Goal: Transaction & Acquisition: Book appointment/travel/reservation

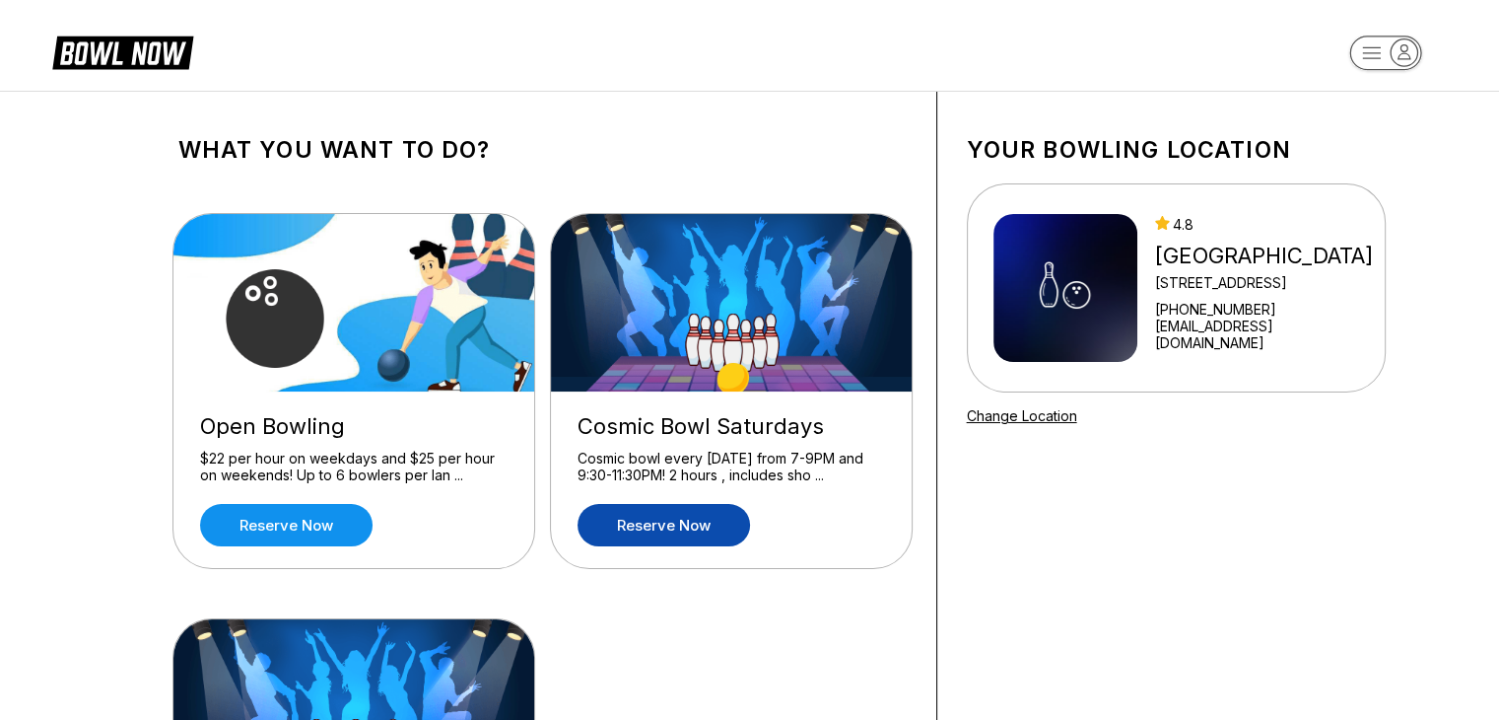
scroll to position [99, 0]
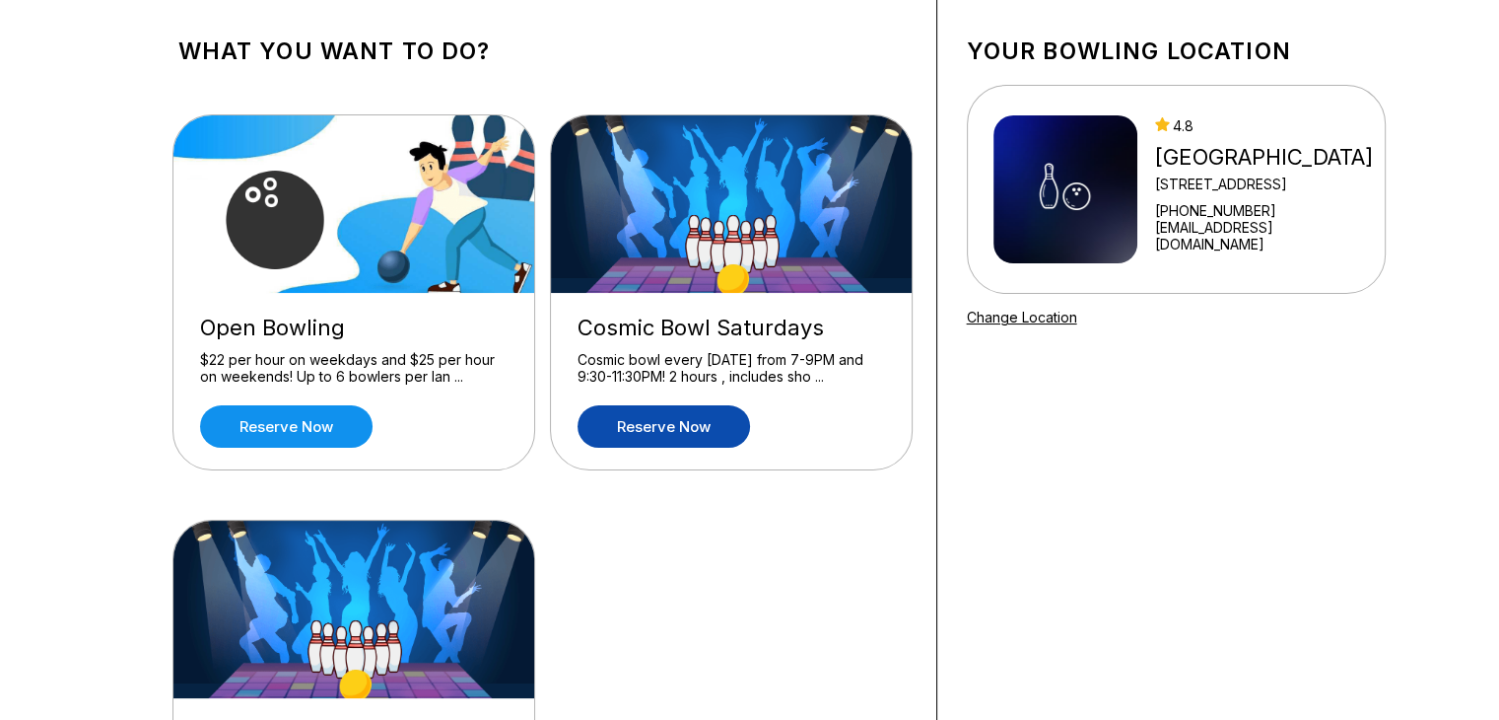
click at [701, 440] on link "Reserve now" at bounding box center [664, 426] width 172 height 42
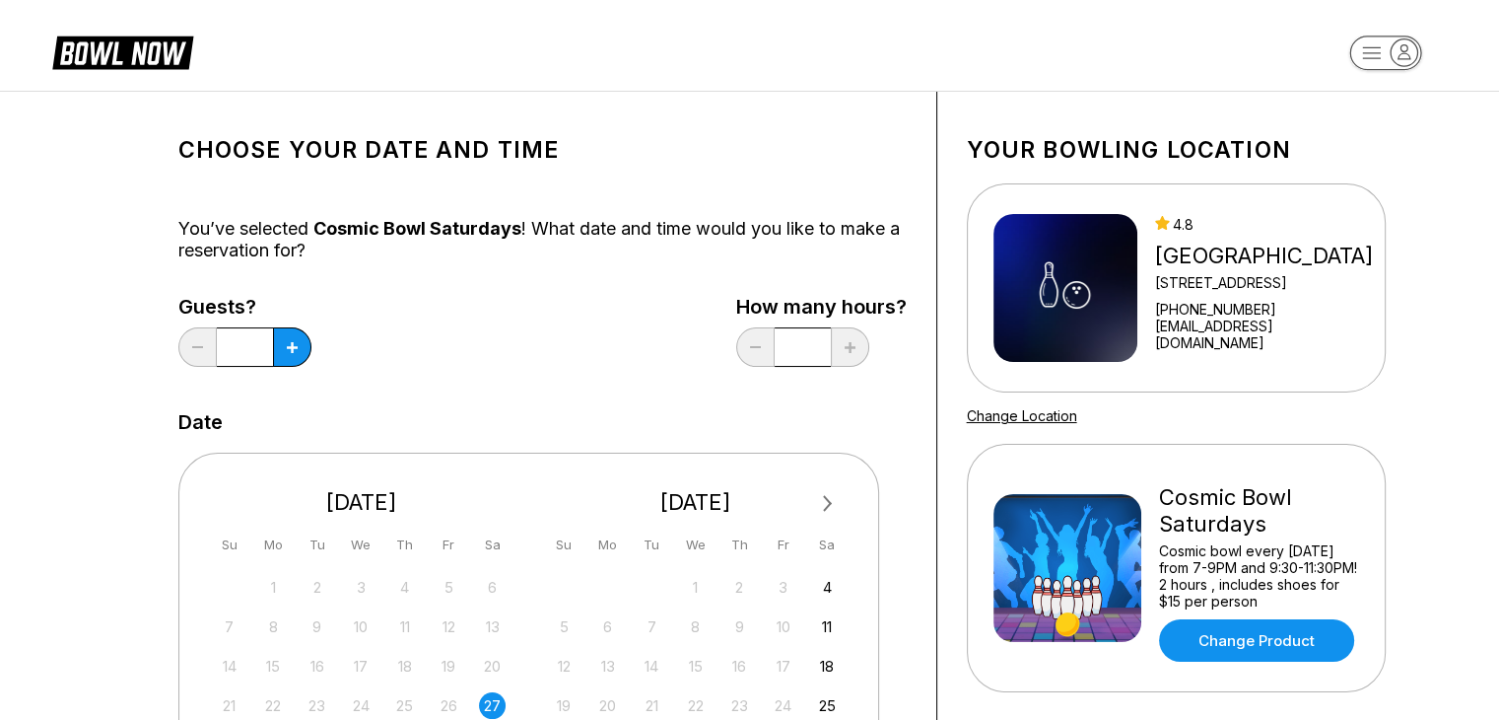
click at [907, 502] on div "Choose your Date and time You’ve selected Cosmic Bowl Saturdays ! What date and…" at bounding box center [543, 653] width 789 height 1122
click at [298, 349] on button at bounding box center [292, 346] width 38 height 39
type input "*"
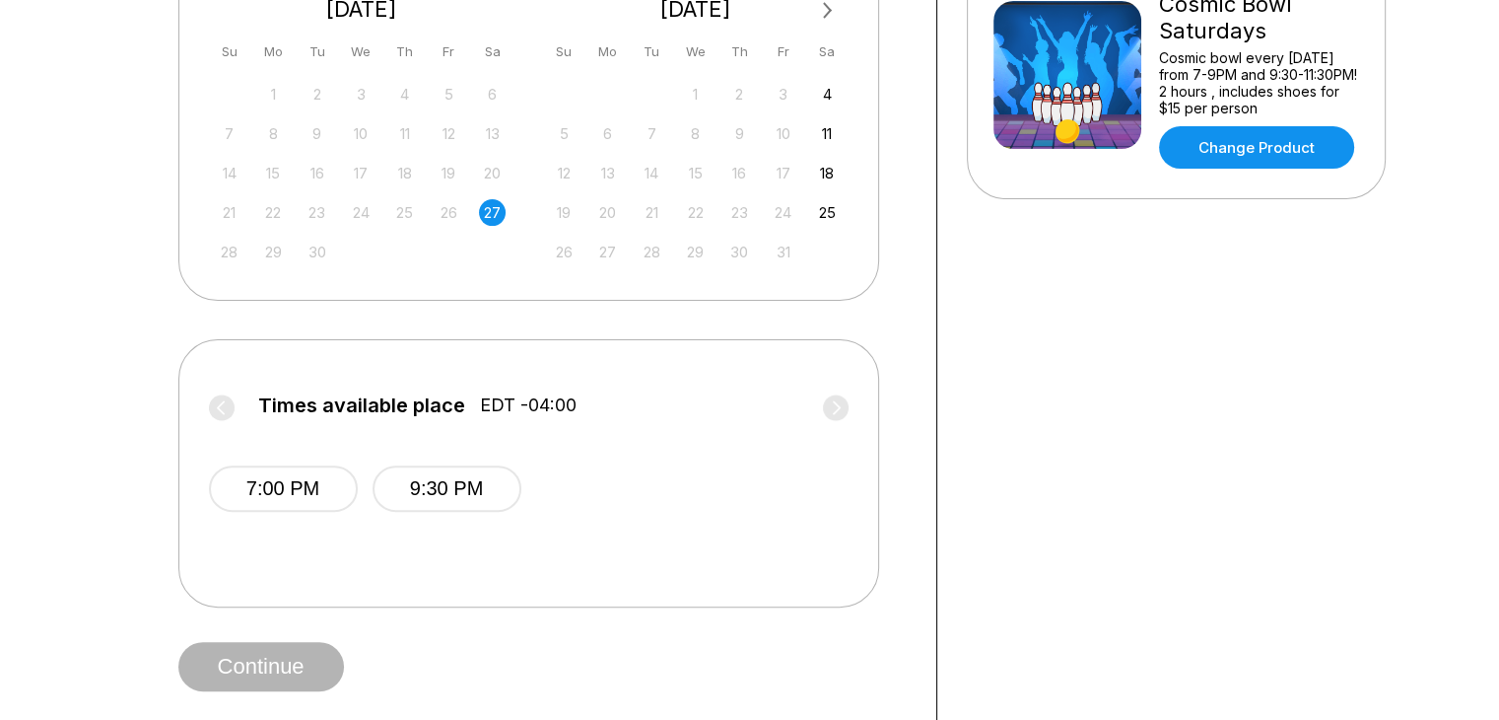
scroll to position [591, 0]
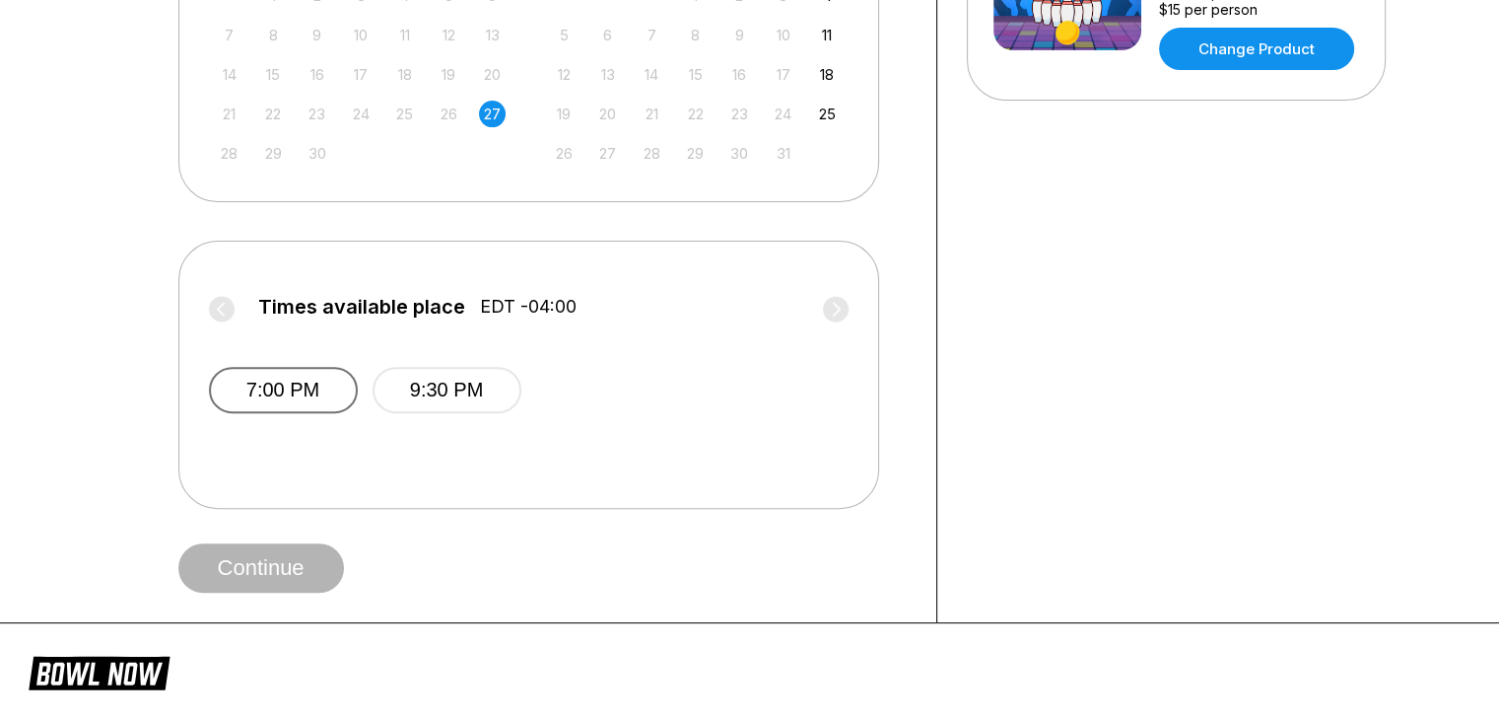
click at [319, 389] on button "7:00 PM" at bounding box center [283, 390] width 149 height 46
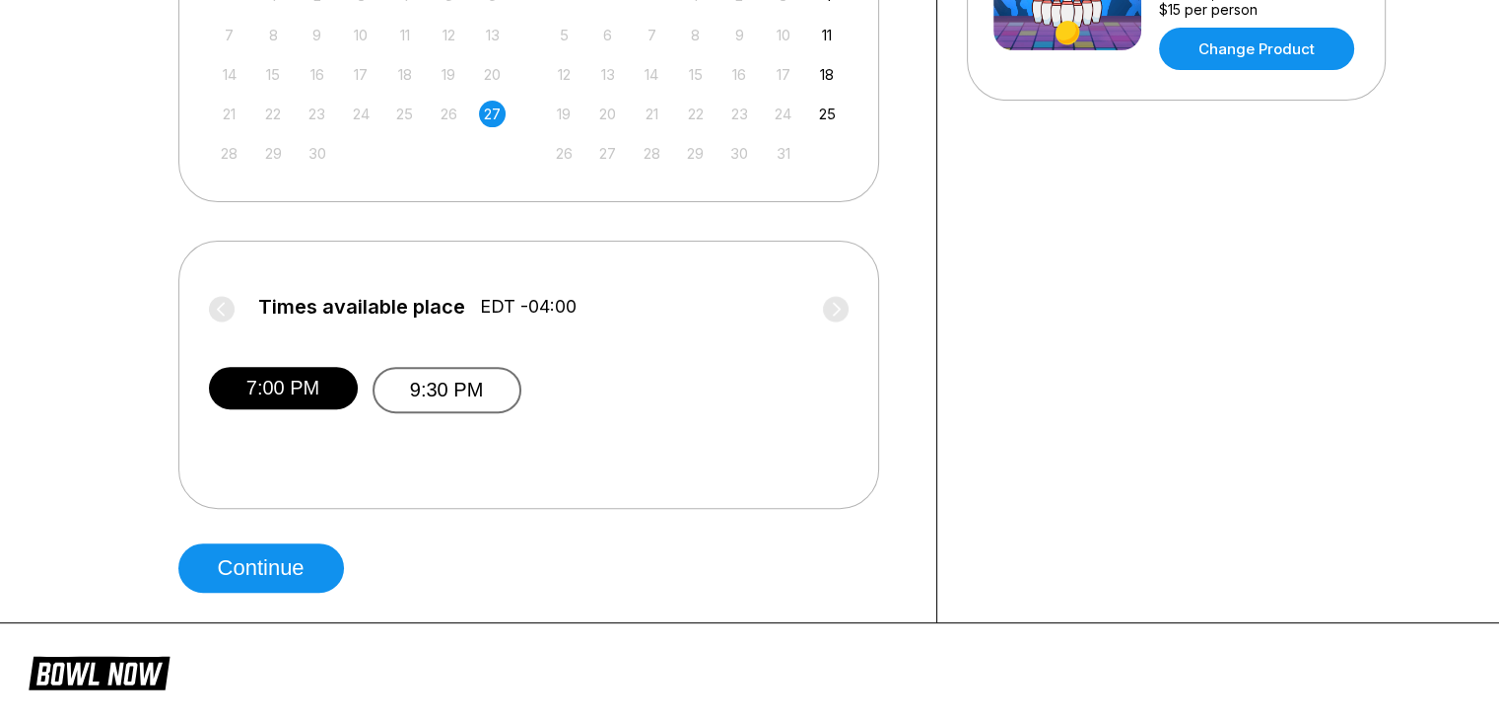
click at [434, 391] on button "9:30 PM" at bounding box center [447, 390] width 149 height 46
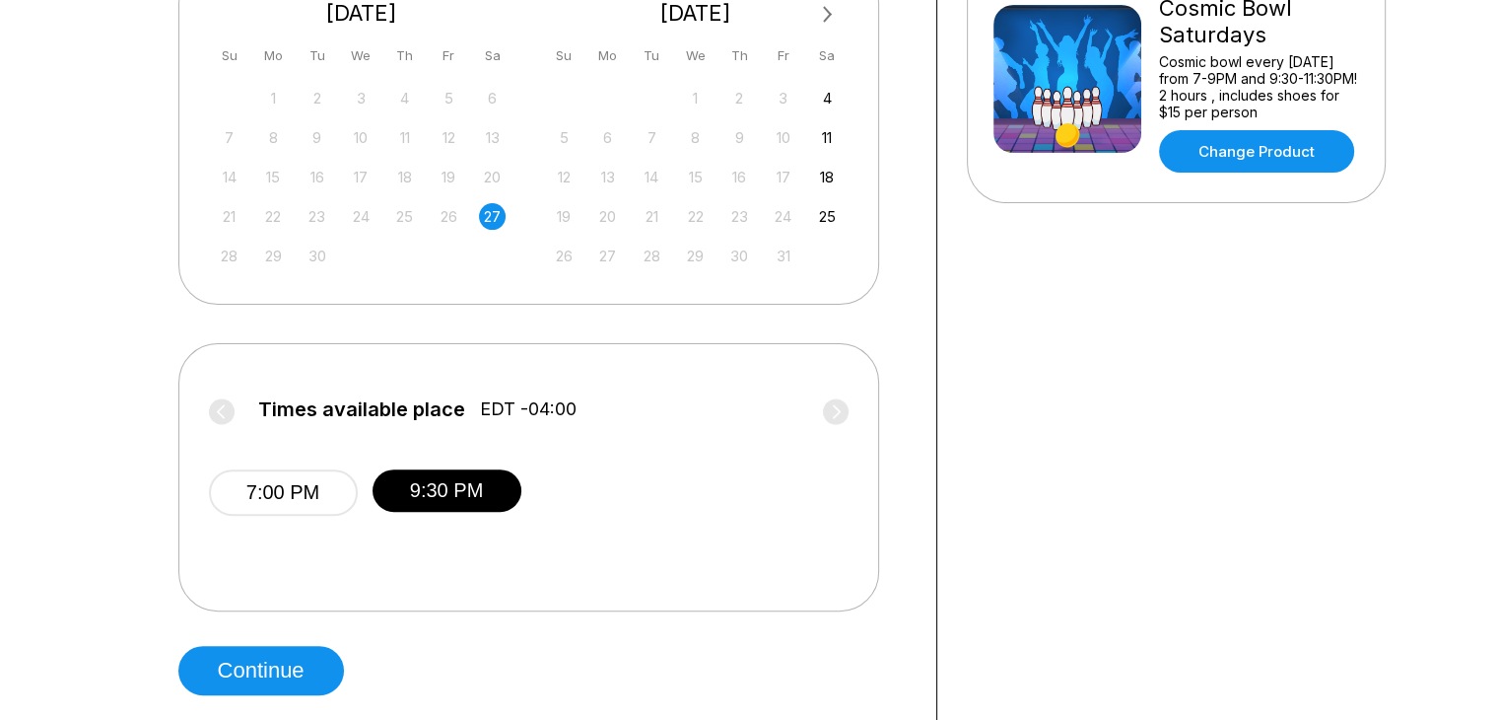
scroll to position [493, 0]
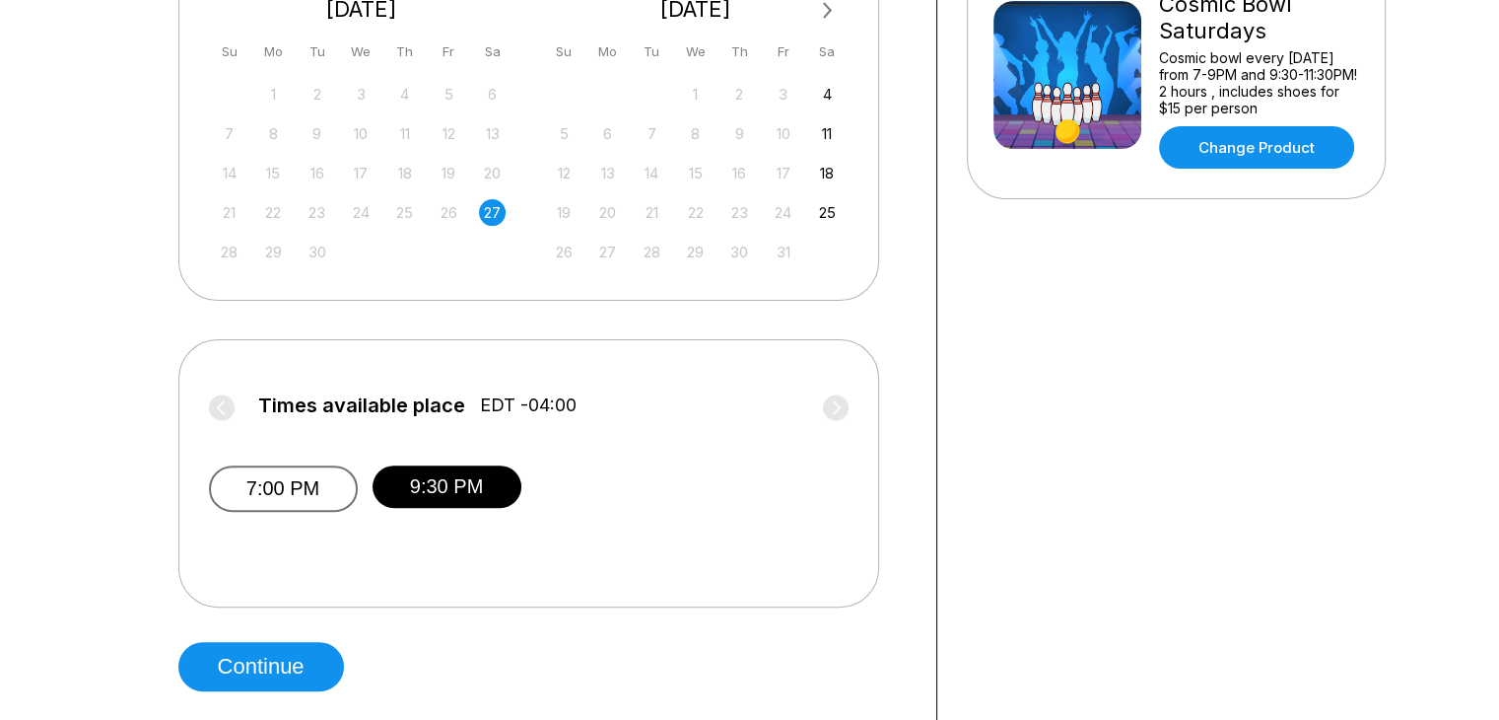
click at [308, 495] on button "7:00 PM" at bounding box center [283, 488] width 149 height 46
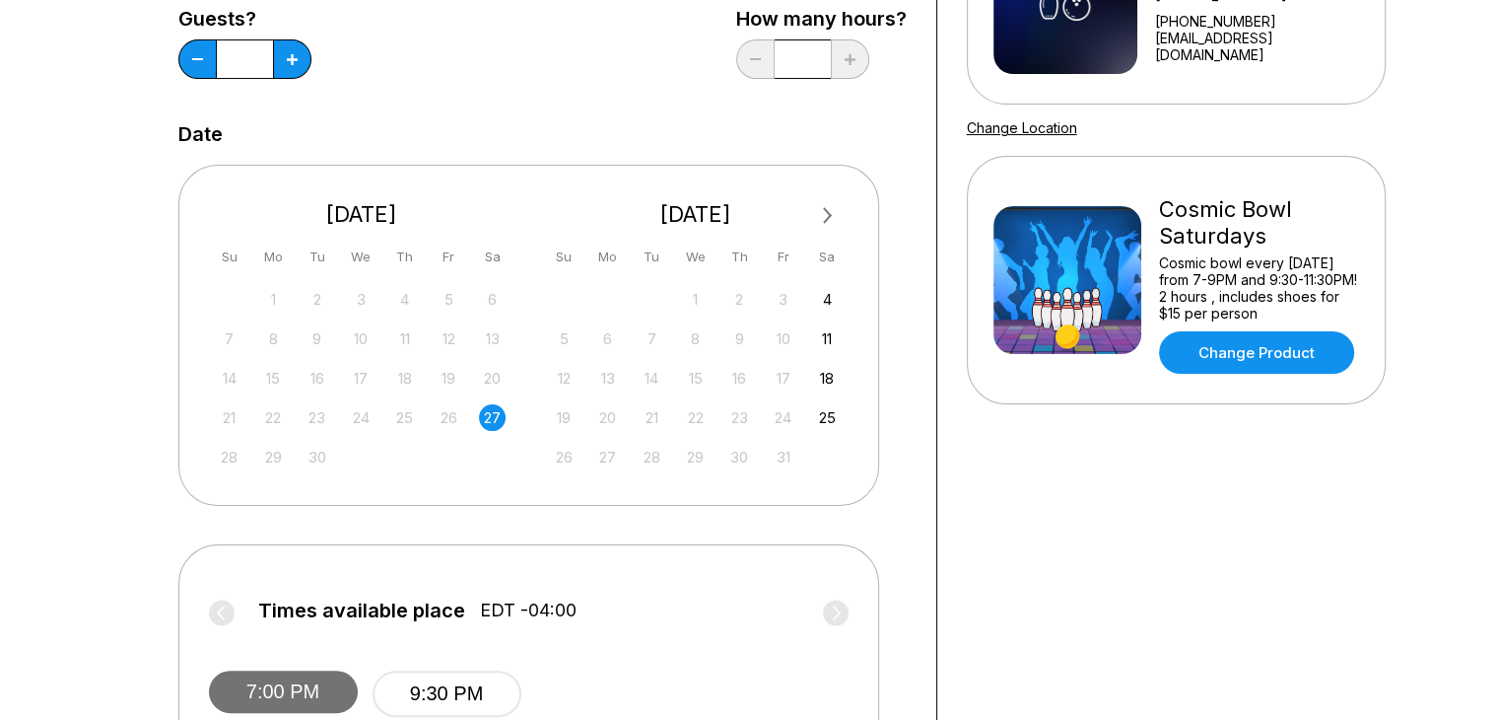
scroll to position [0, 0]
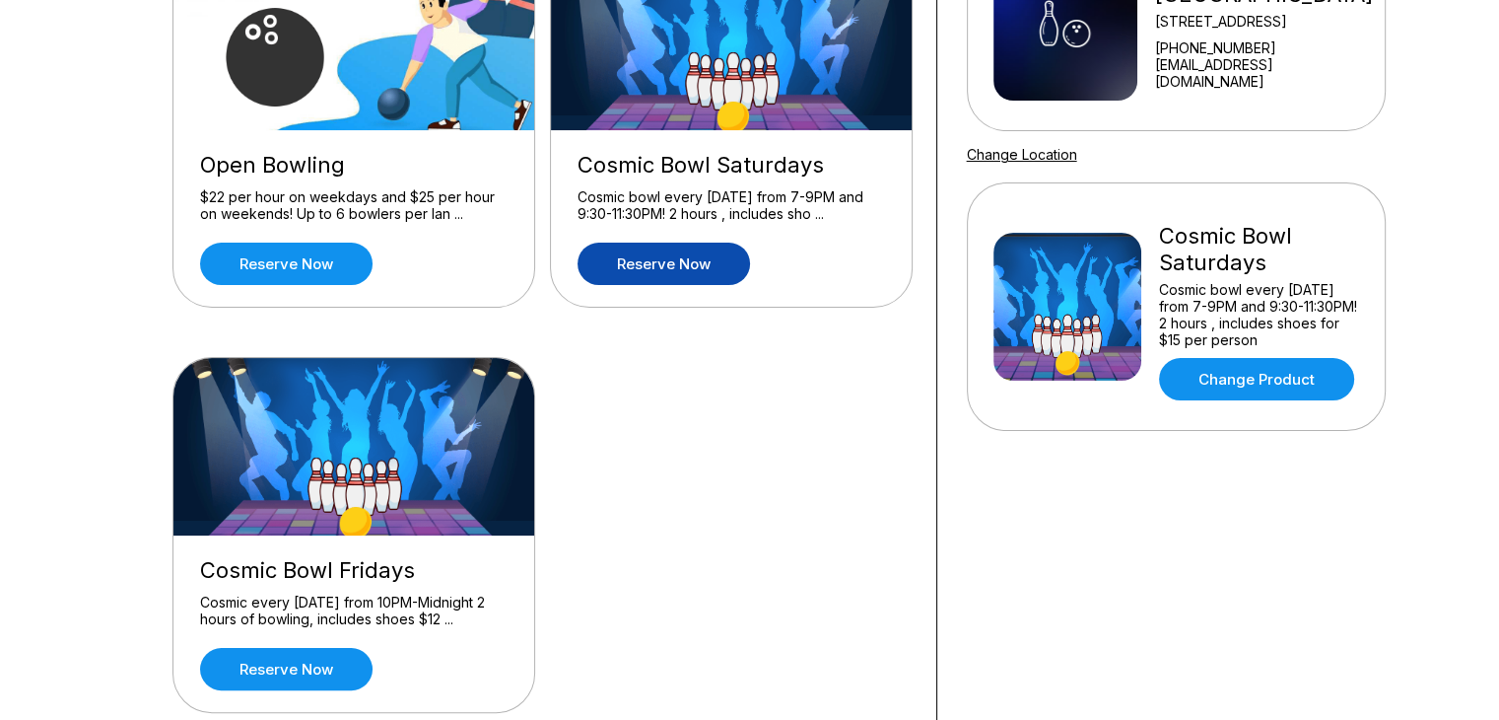
scroll to position [296, 0]
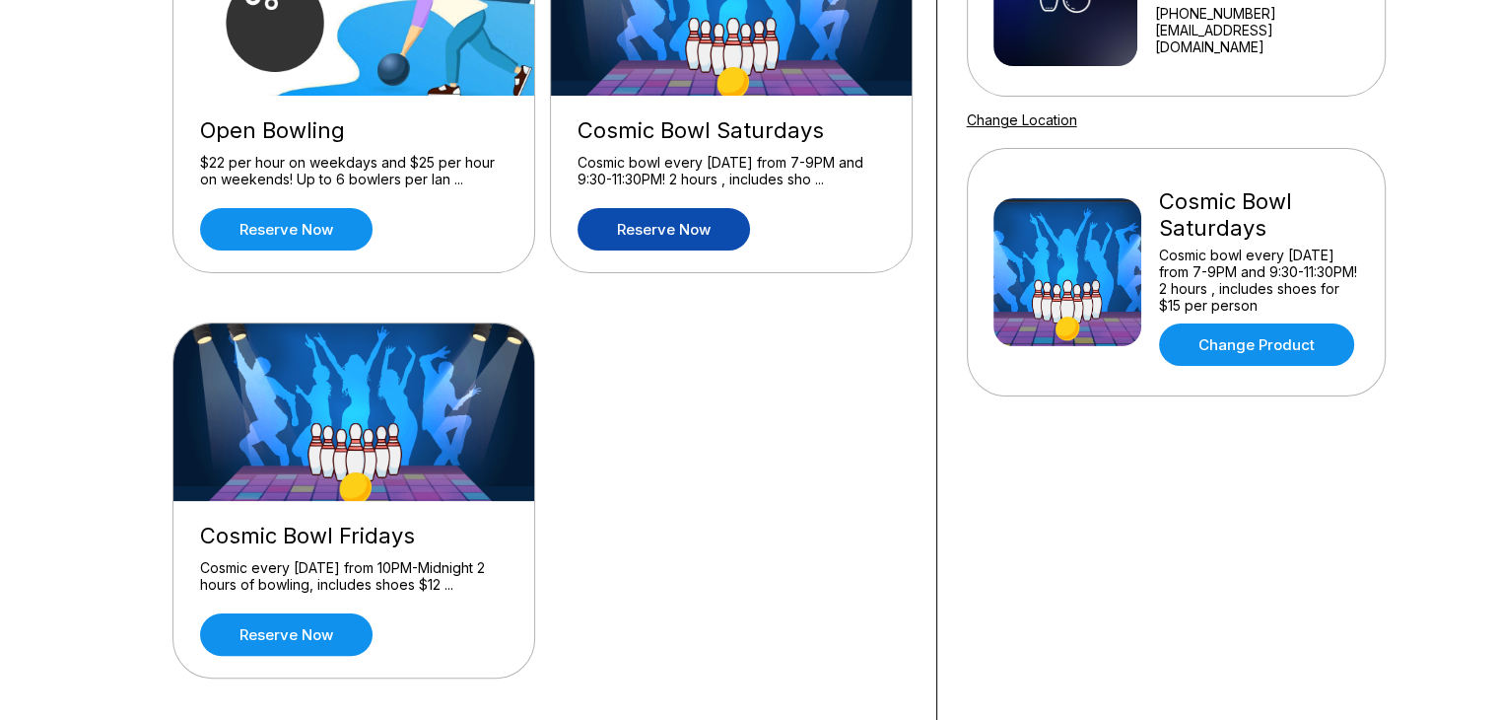
click at [686, 222] on link "Reserve now" at bounding box center [664, 229] width 172 height 42
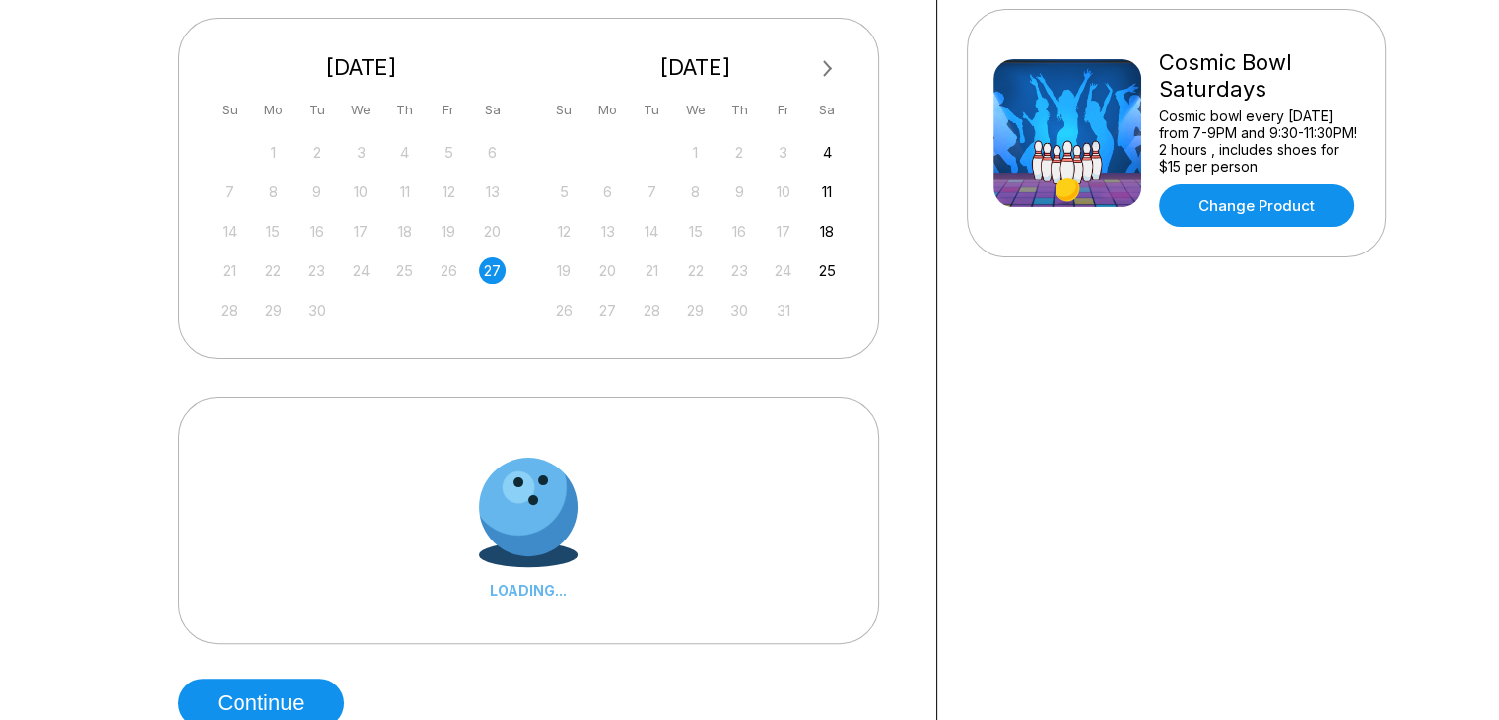
scroll to position [493, 0]
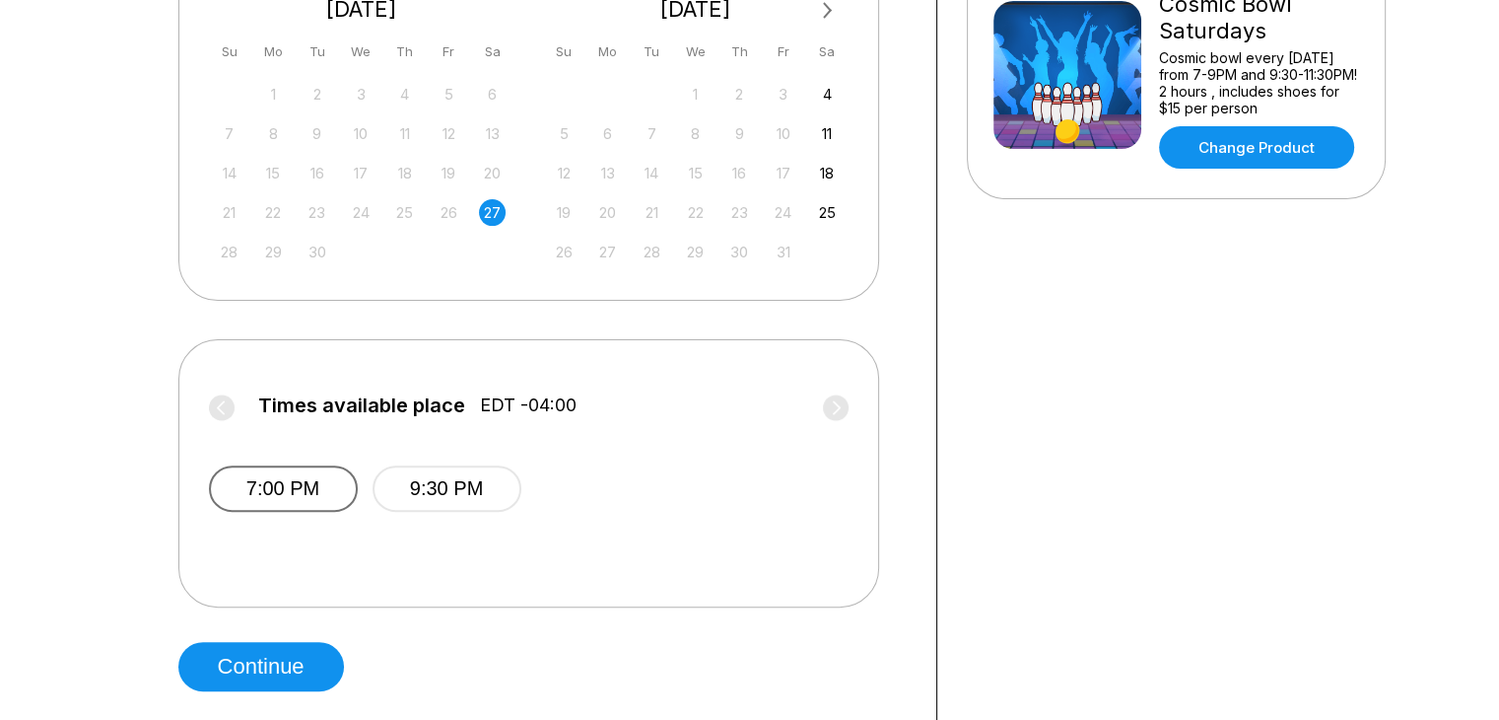
click at [274, 494] on button "7:00 PM" at bounding box center [283, 488] width 149 height 46
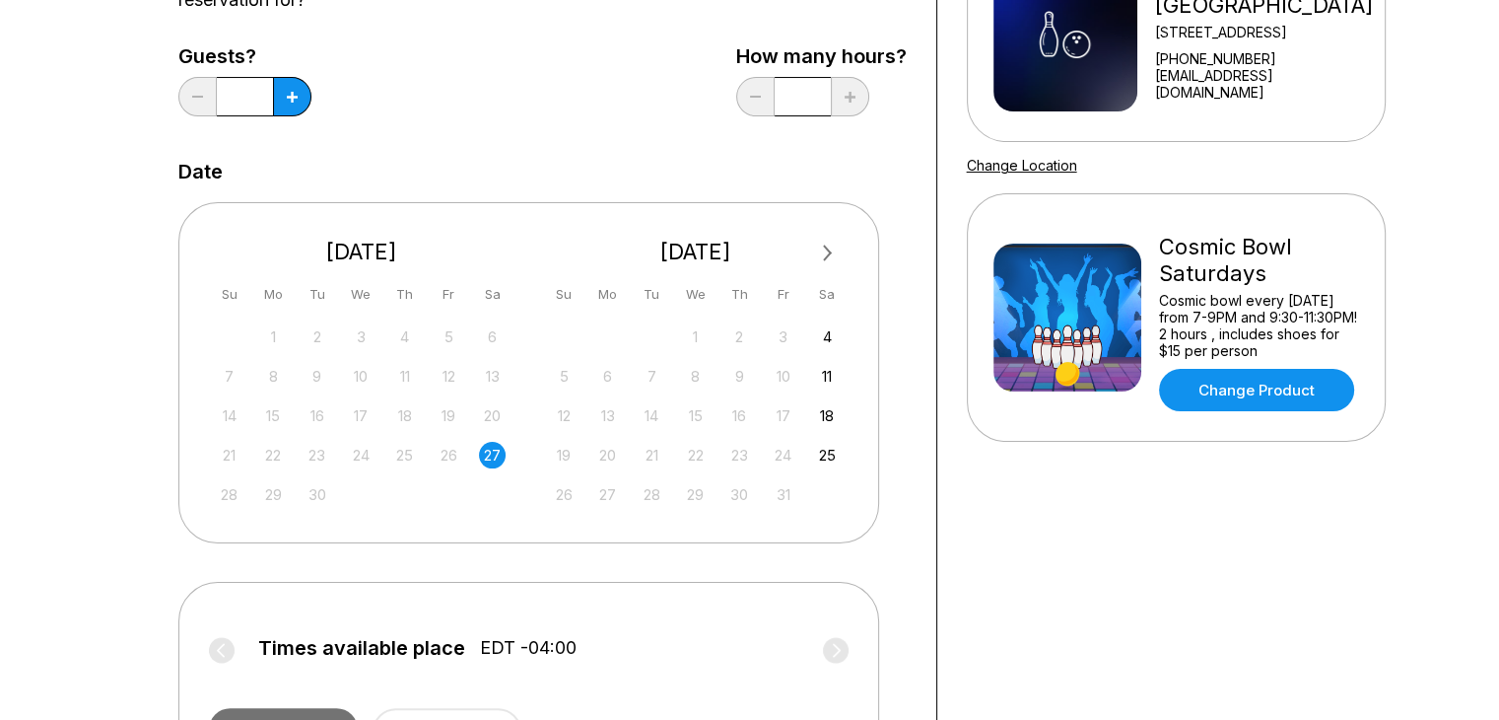
scroll to position [0, 0]
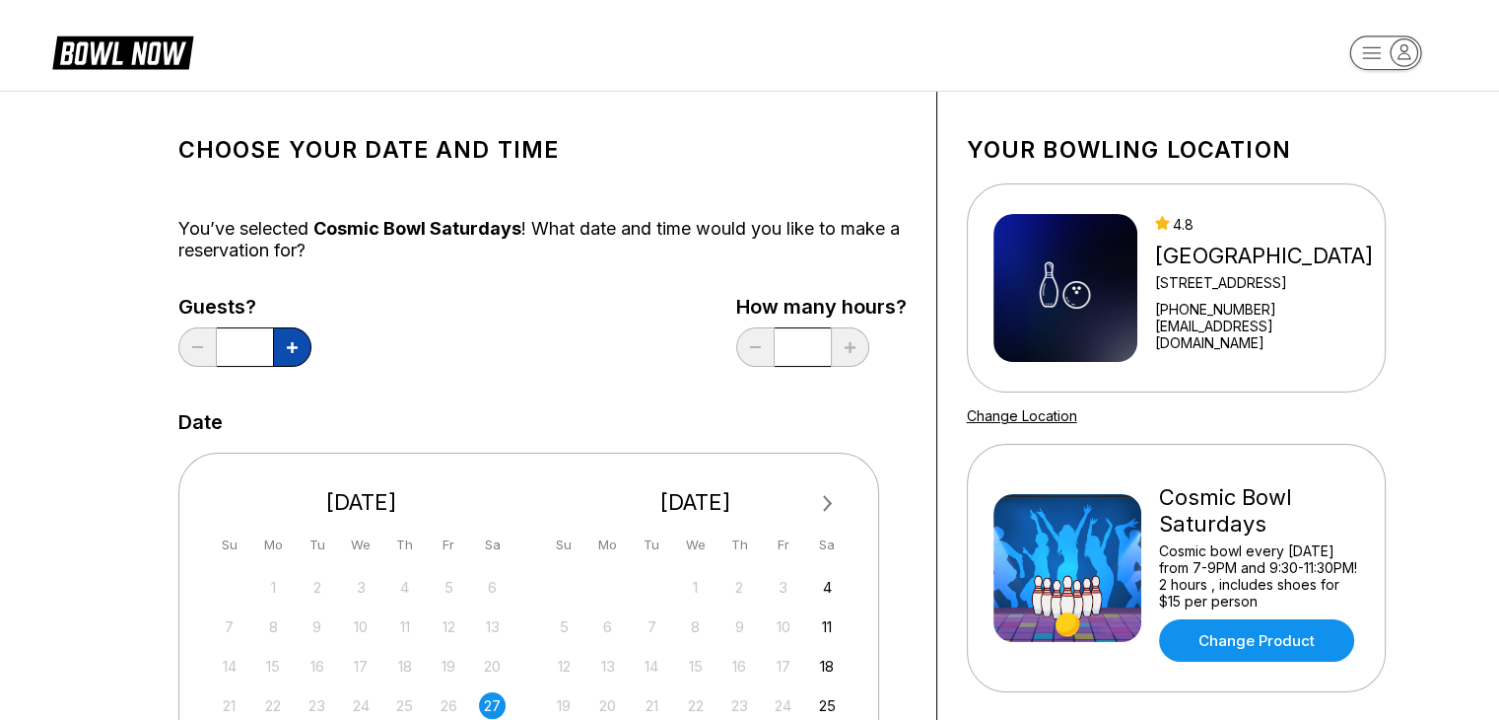
click at [292, 342] on icon at bounding box center [292, 347] width 11 height 11
type input "*"
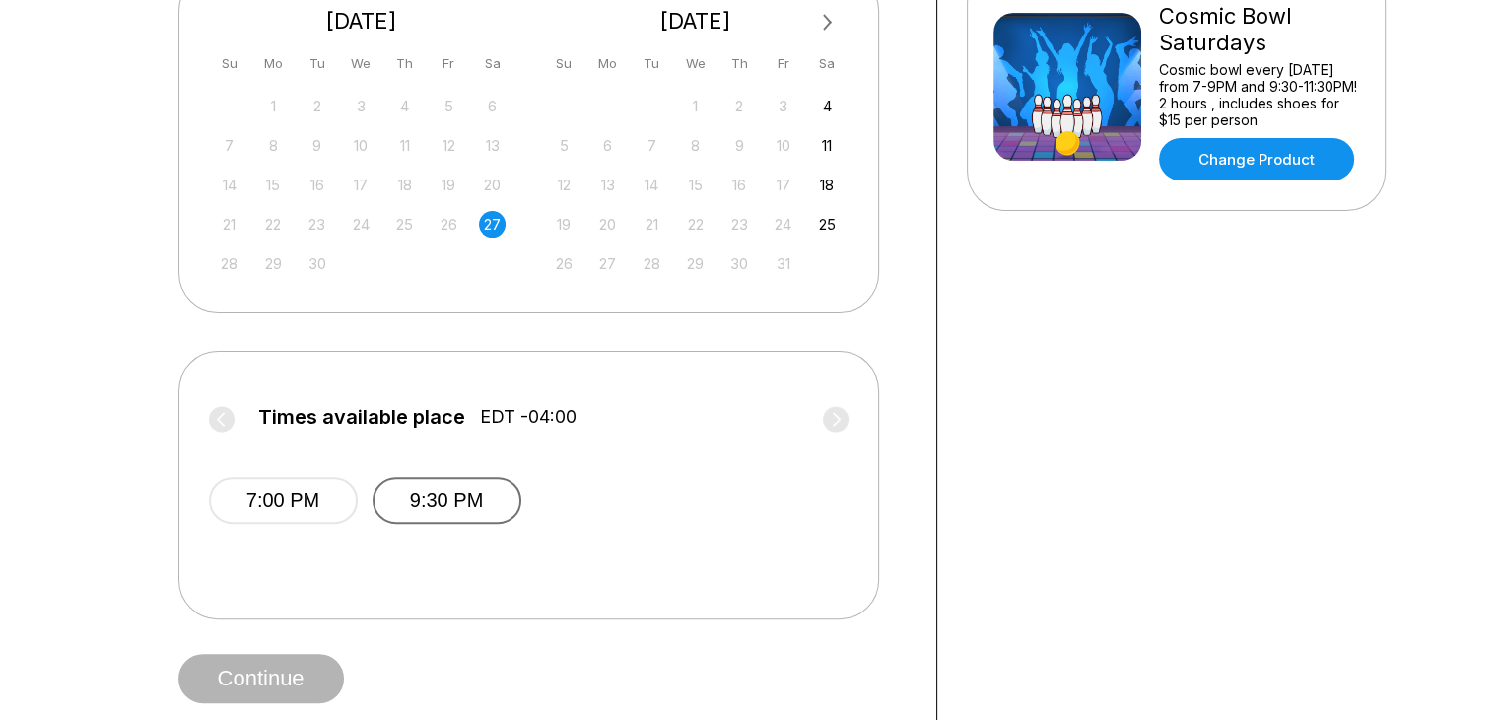
scroll to position [493, 0]
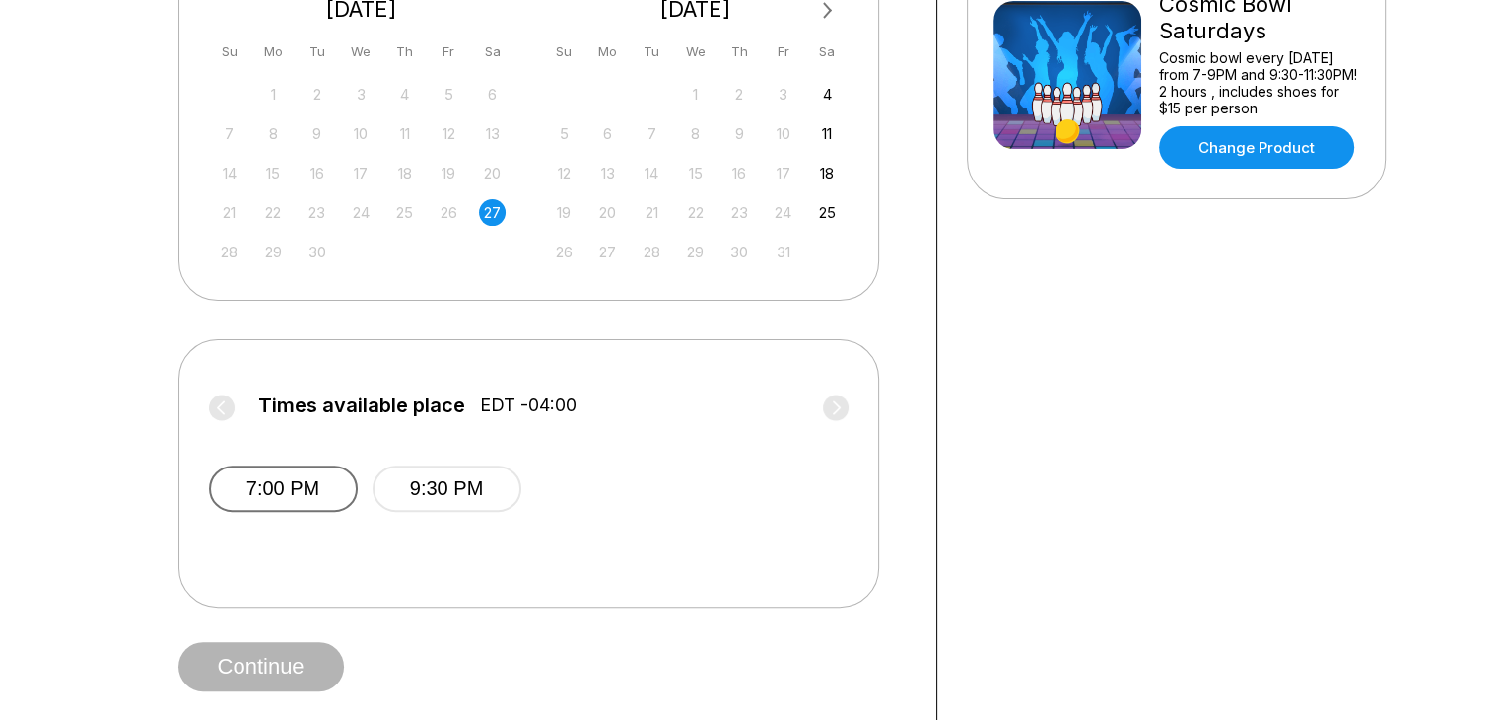
click at [304, 478] on button "7:00 PM" at bounding box center [283, 488] width 149 height 46
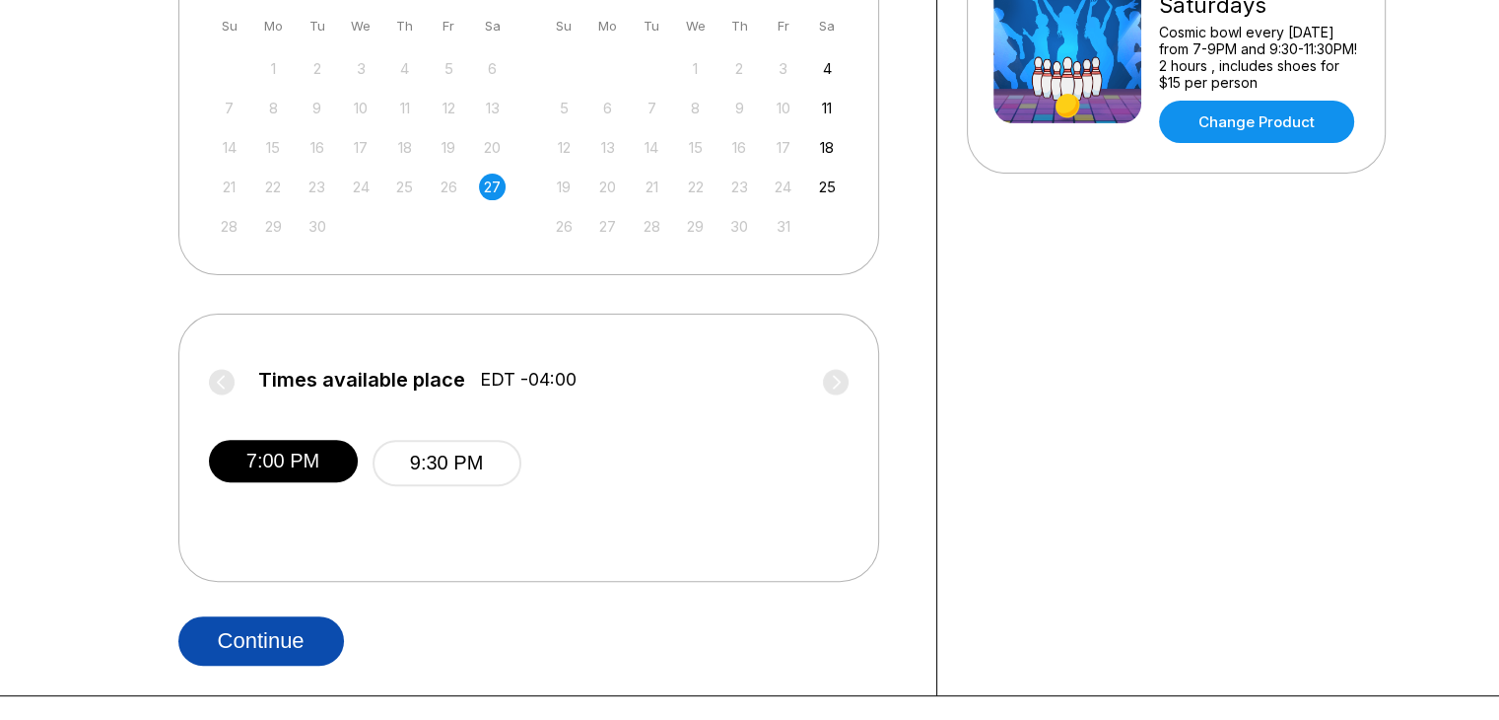
scroll to position [591, 0]
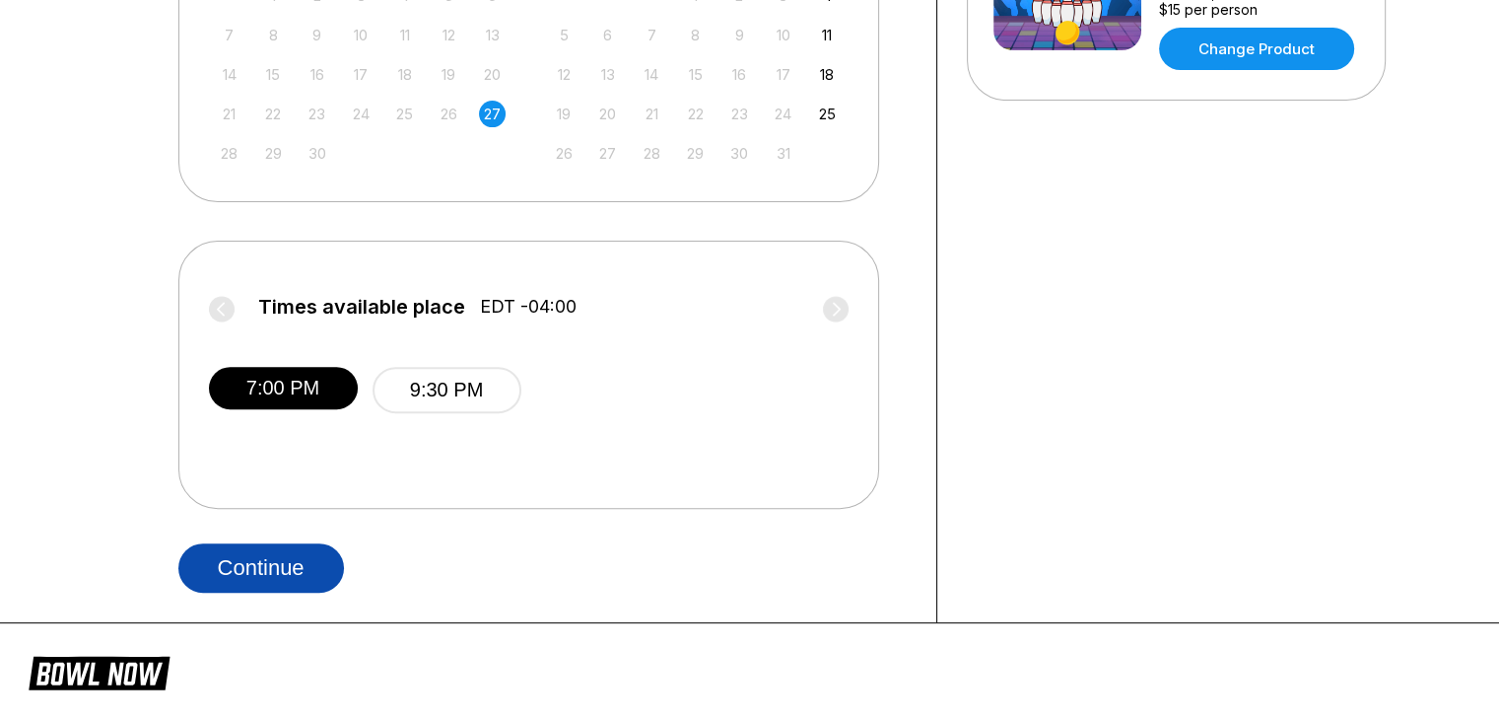
click at [313, 577] on button "Continue" at bounding box center [261, 567] width 166 height 49
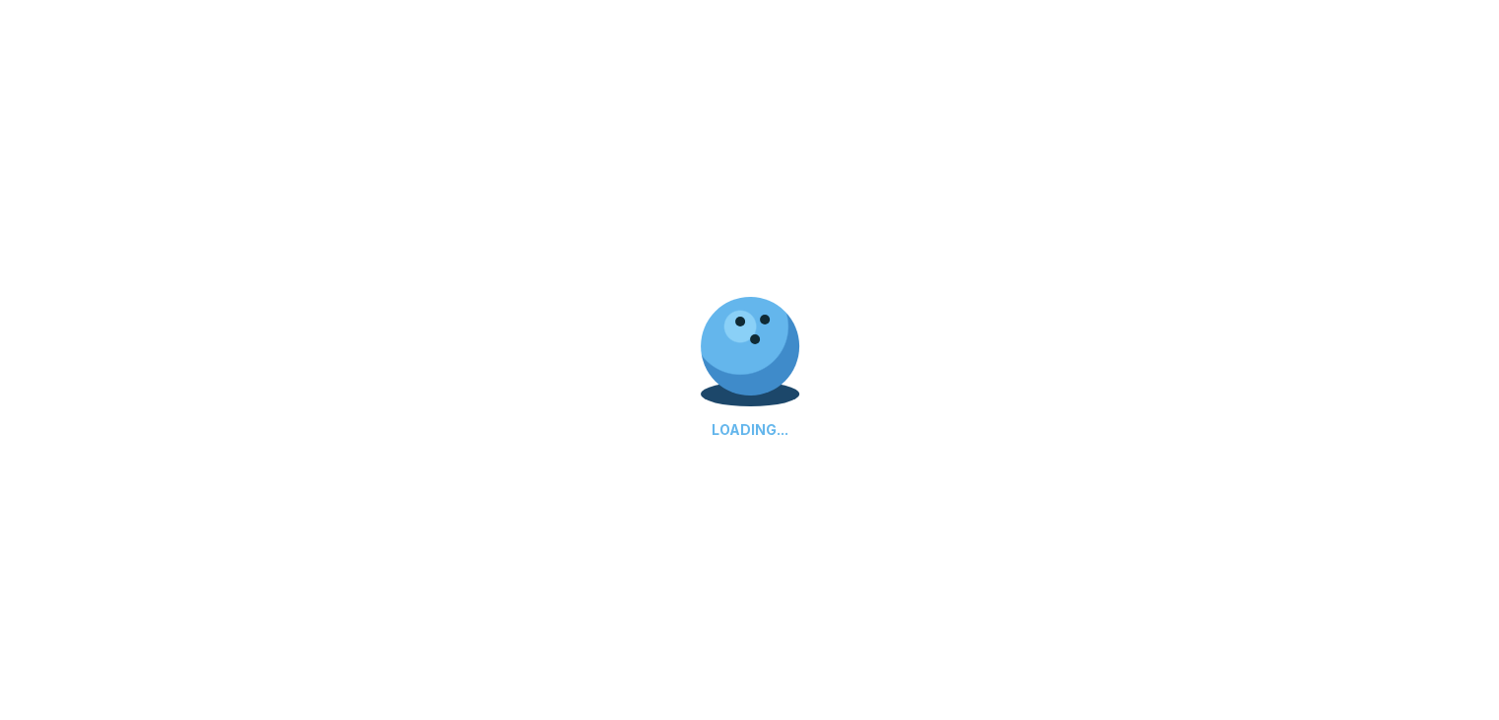
select select "**"
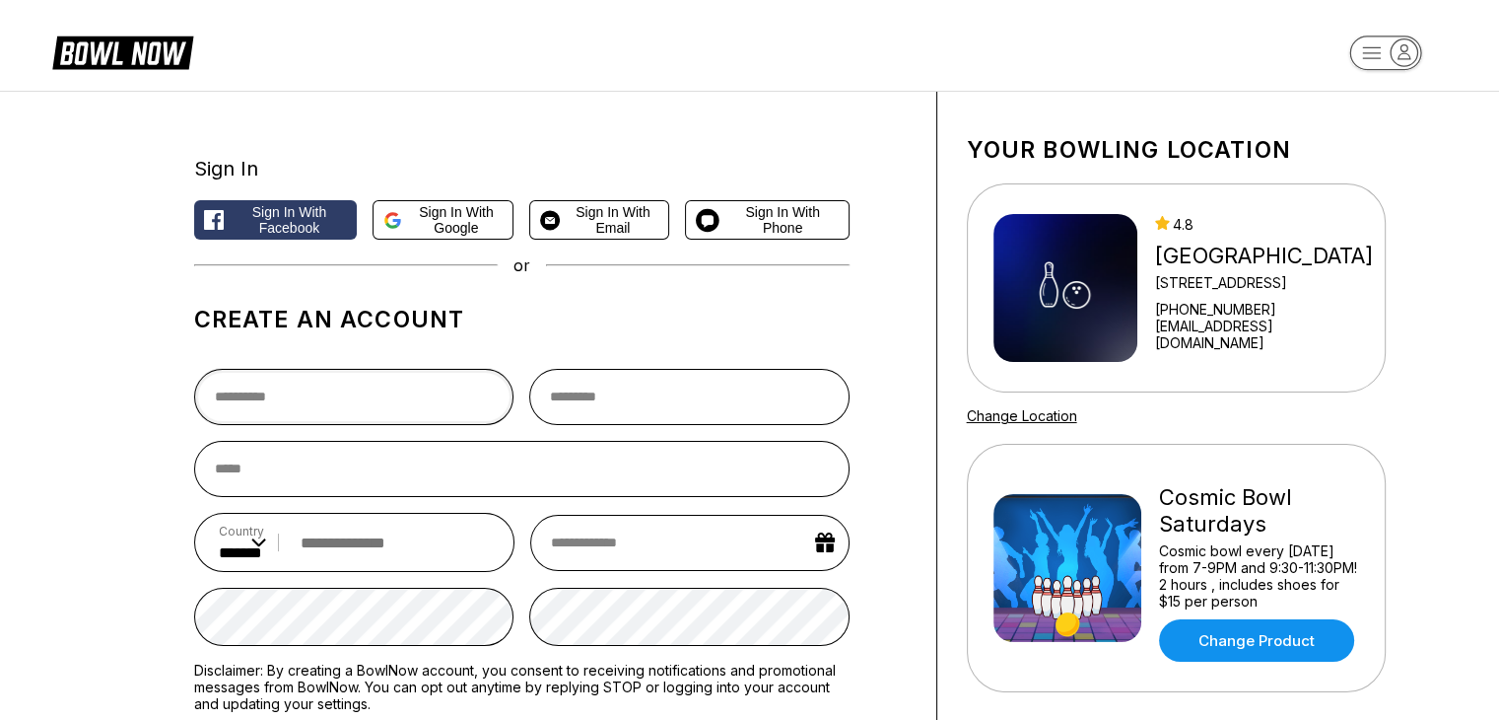
click at [342, 383] on input "text" at bounding box center [354, 397] width 320 height 56
type input "*****"
type input "******"
type input "**********"
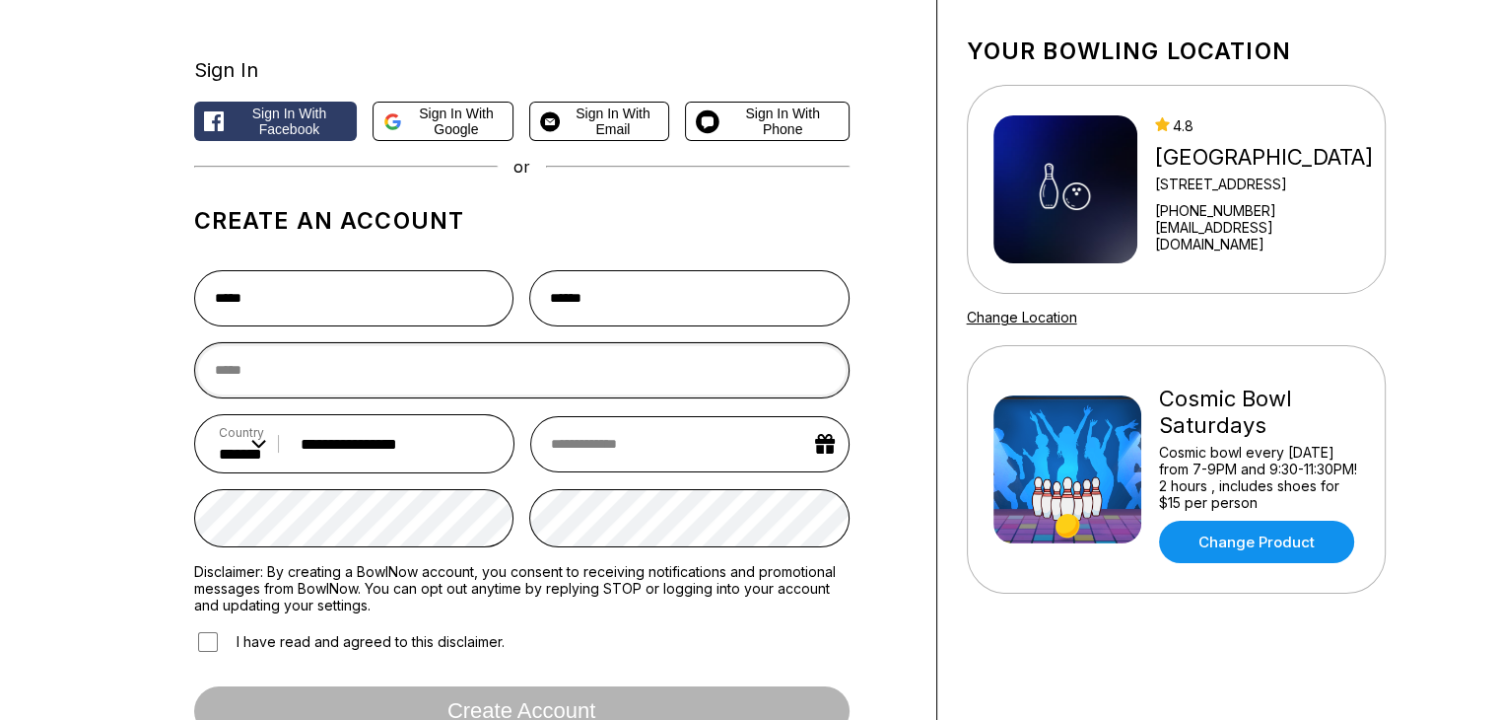
click at [435, 372] on input "email" at bounding box center [521, 370] width 655 height 56
click at [445, 124] on span "Sign in with Google" at bounding box center [456, 121] width 93 height 32
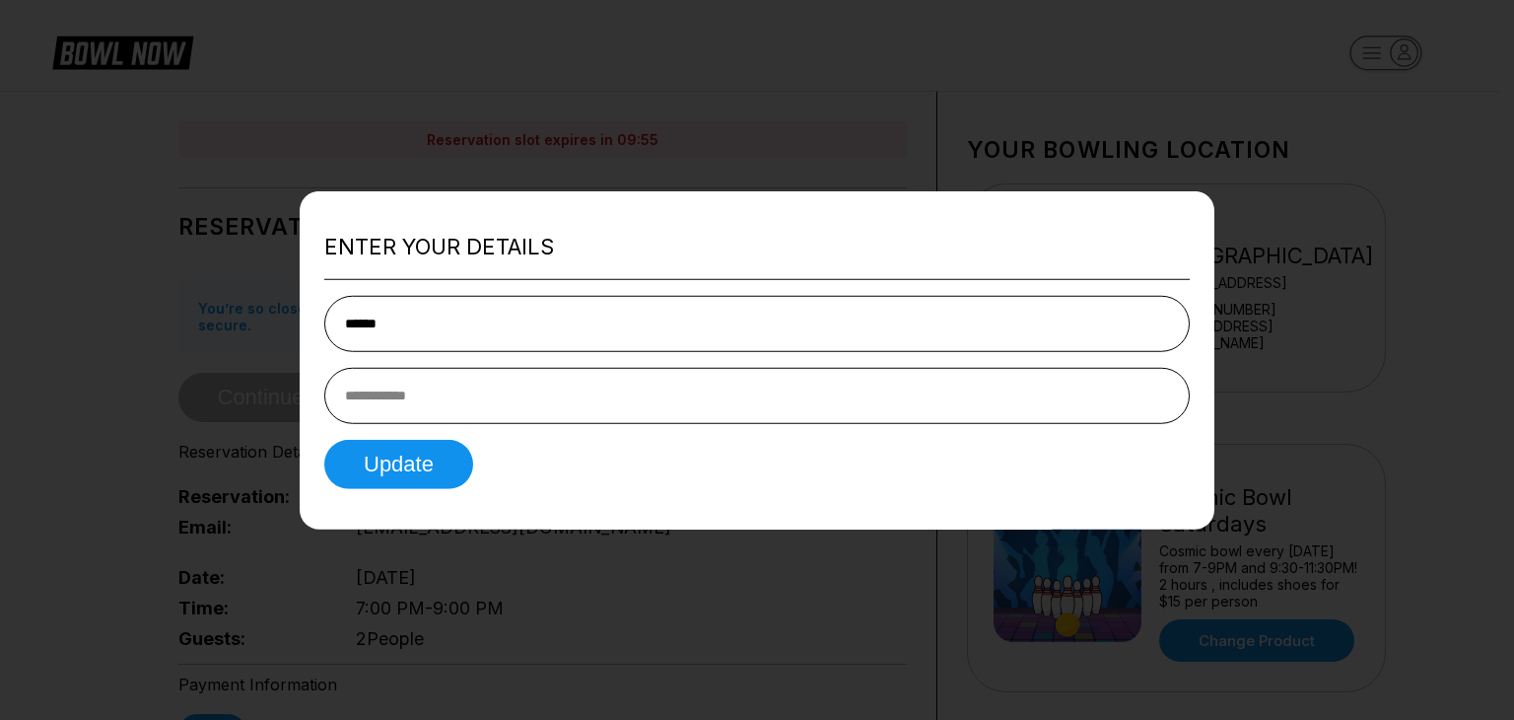
type input "******"
type input "**********"
click at [370, 466] on button "Update" at bounding box center [398, 463] width 149 height 49
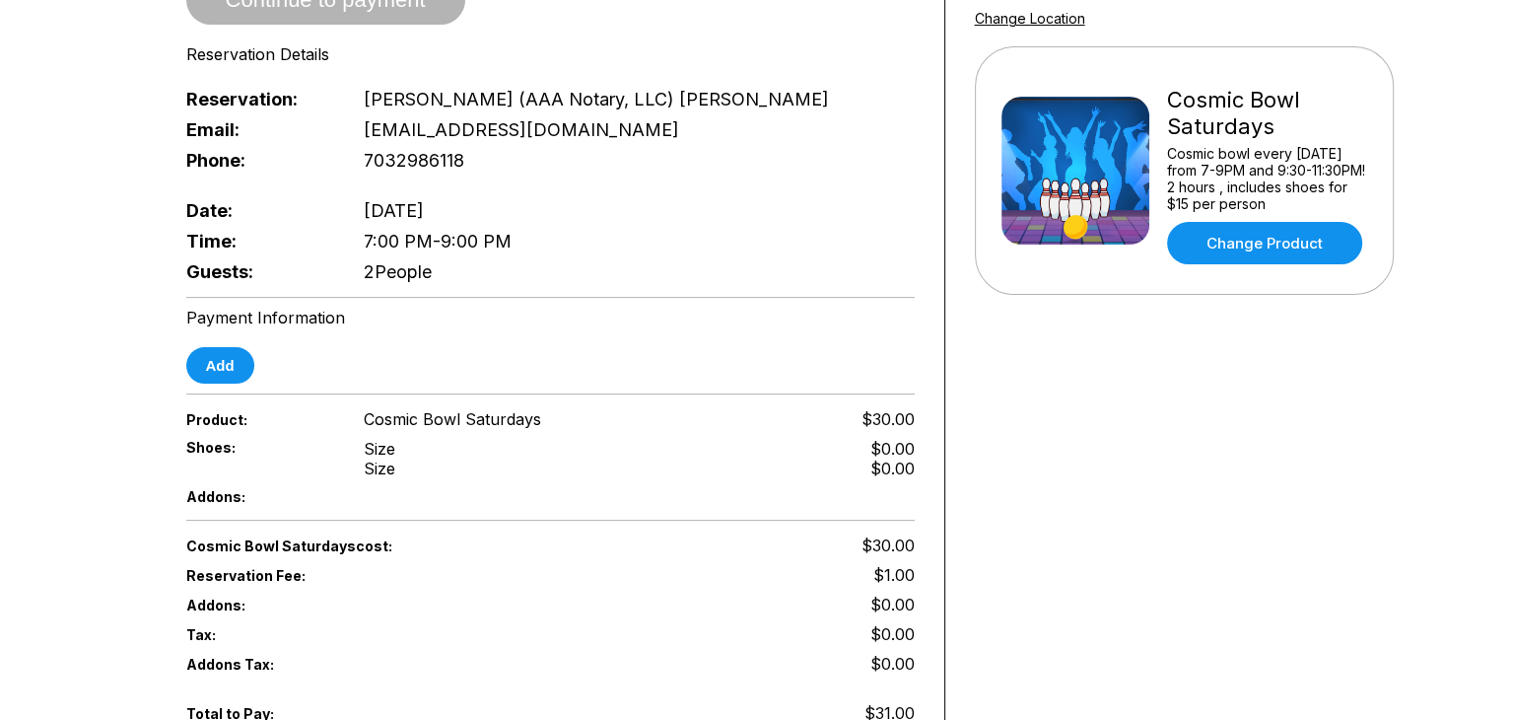
scroll to position [493, 0]
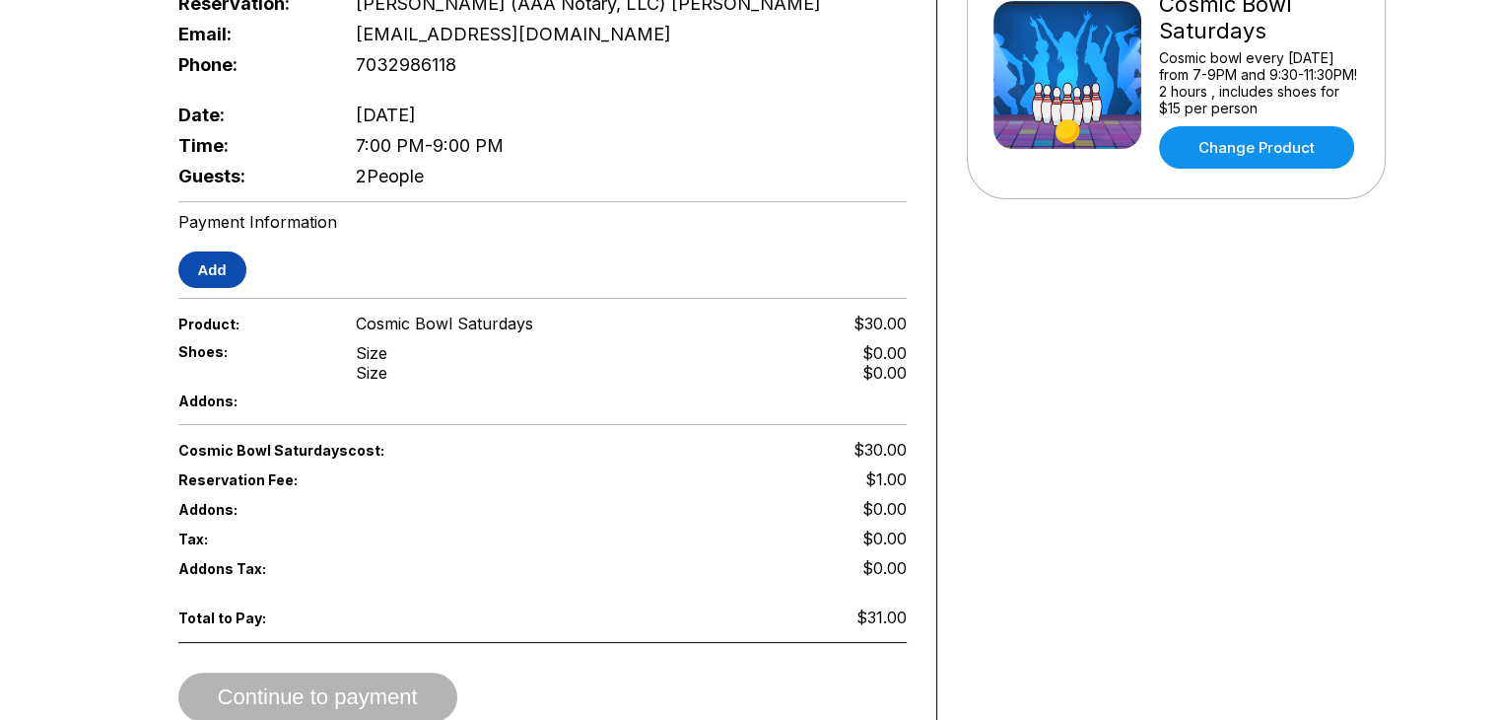
click at [200, 252] on button "Add" at bounding box center [212, 269] width 68 height 36
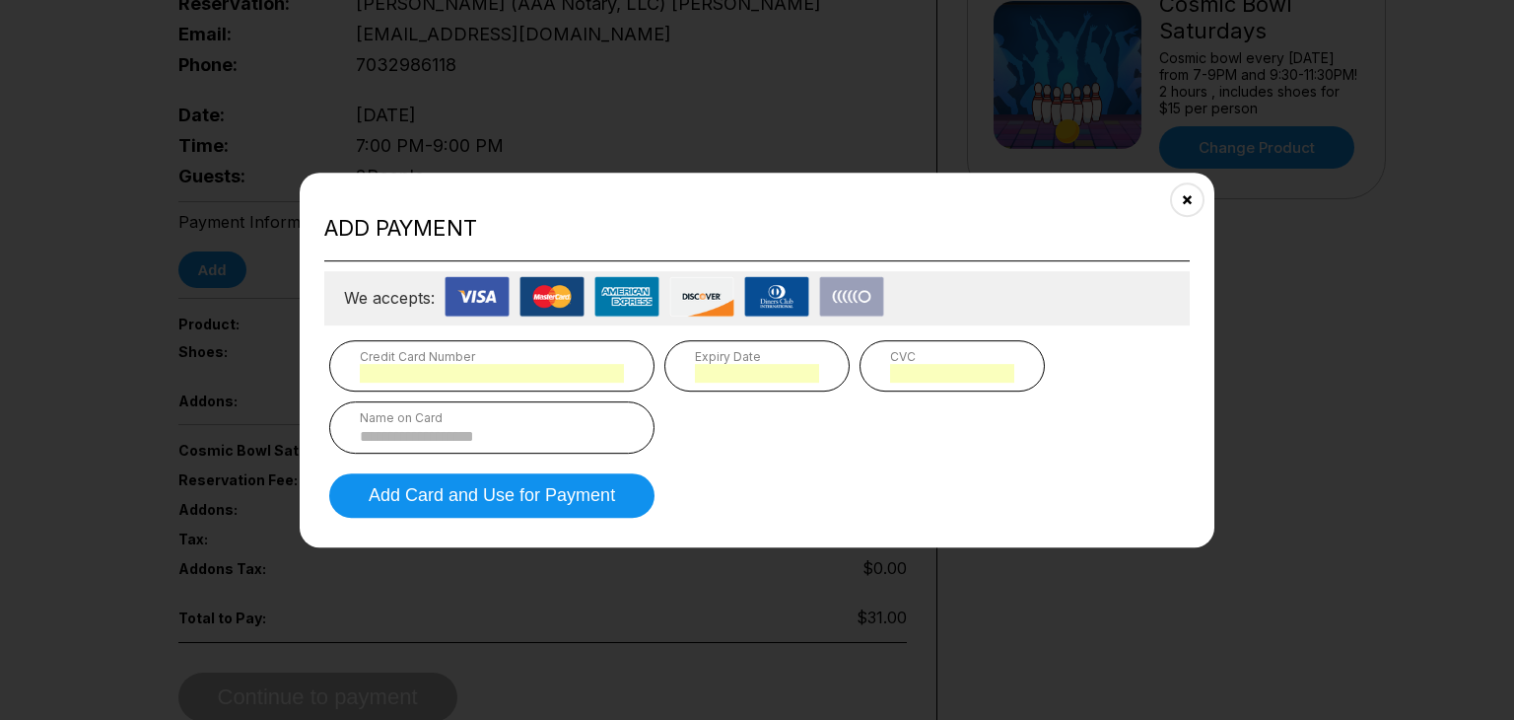
scroll to position [999, 0]
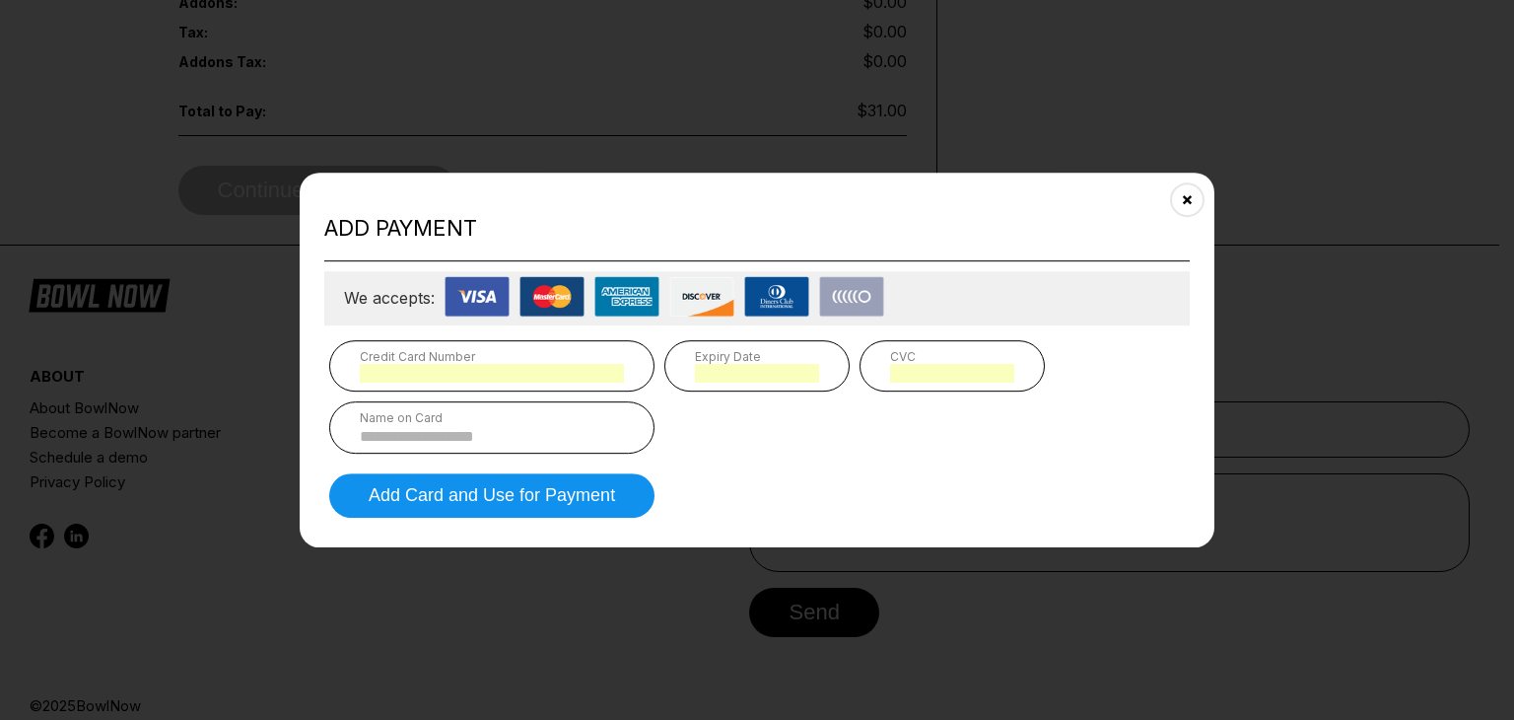
click at [514, 437] on input at bounding box center [492, 436] width 264 height 17
click at [377, 433] on input at bounding box center [492, 436] width 264 height 17
type input "**********"
type input "*"
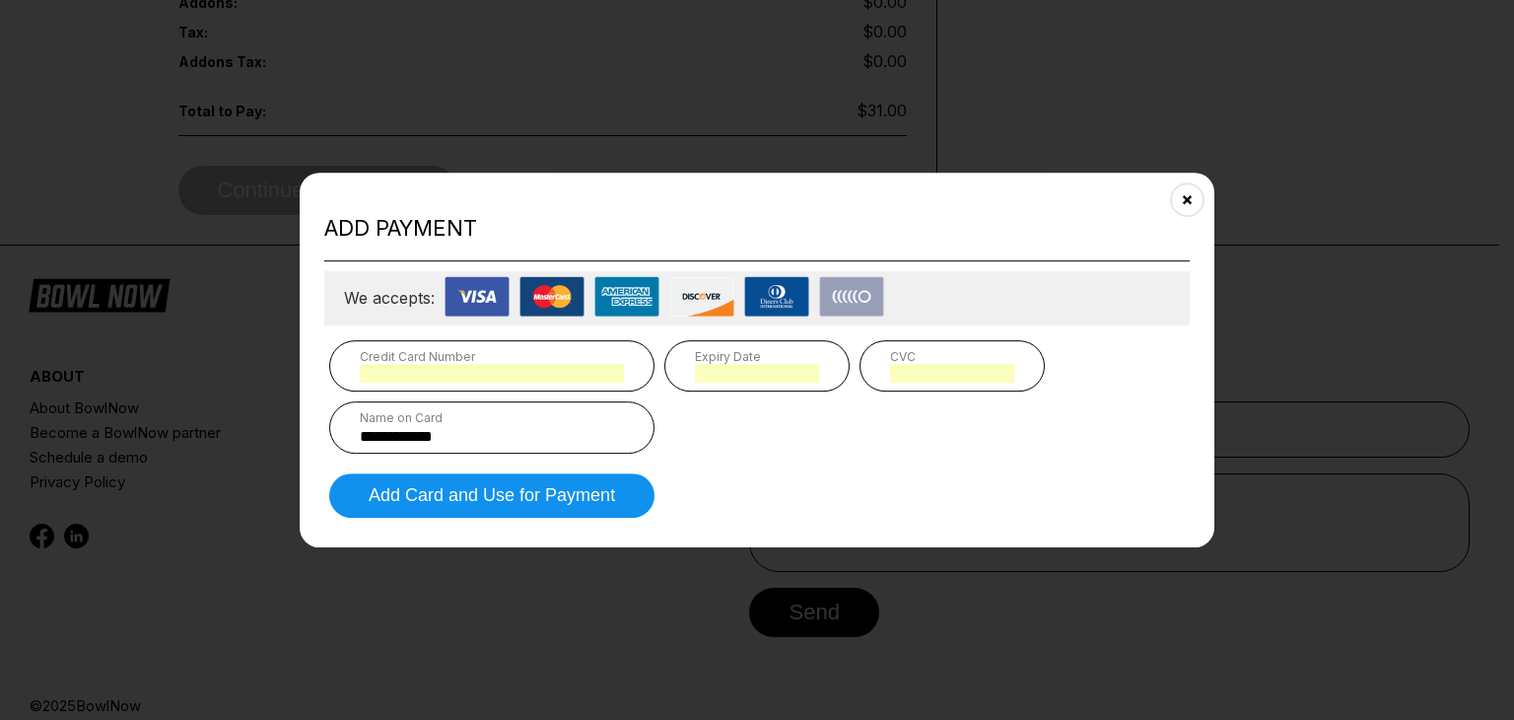
type input "*"
click at [690, 435] on div "**********" at bounding box center [757, 396] width 856 height 113
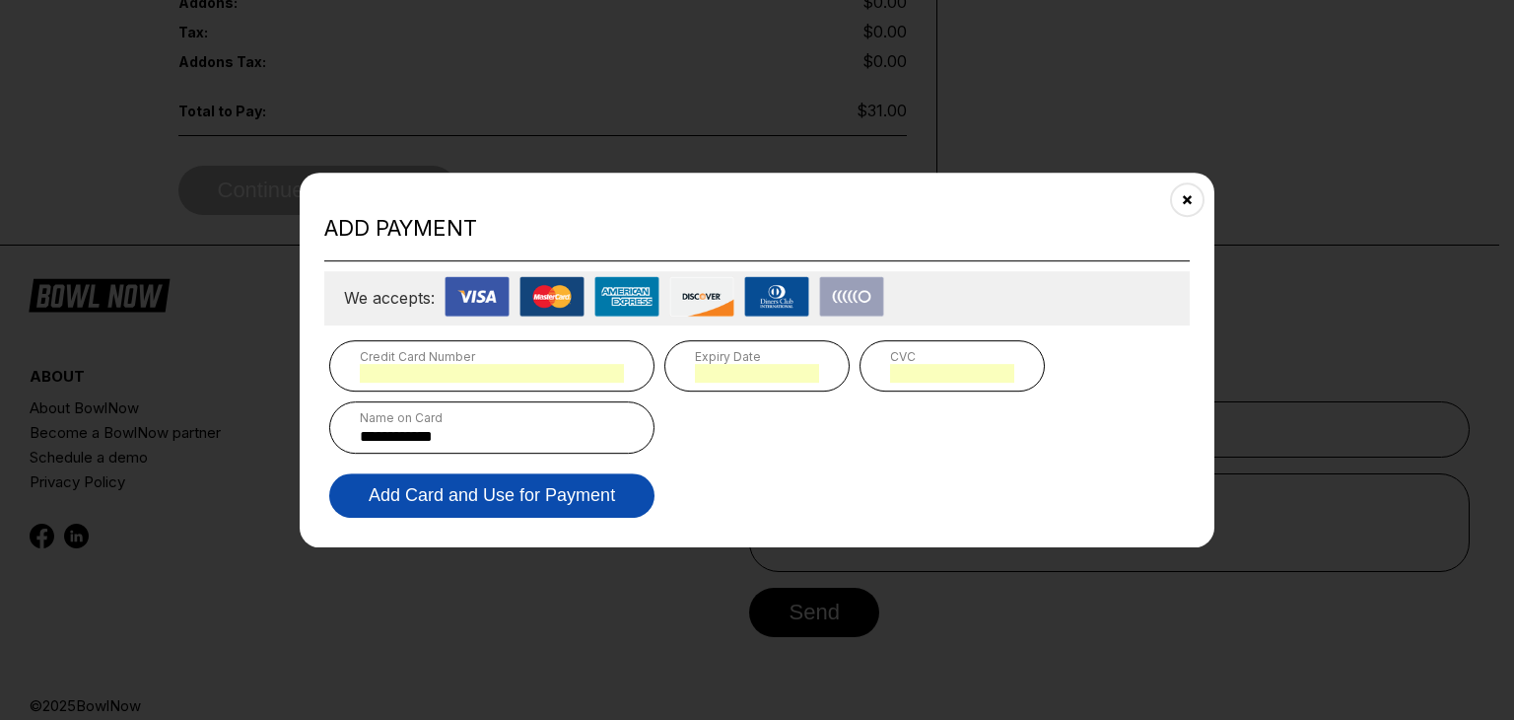
click at [577, 497] on button "Add Card and Use for Payment" at bounding box center [491, 495] width 325 height 44
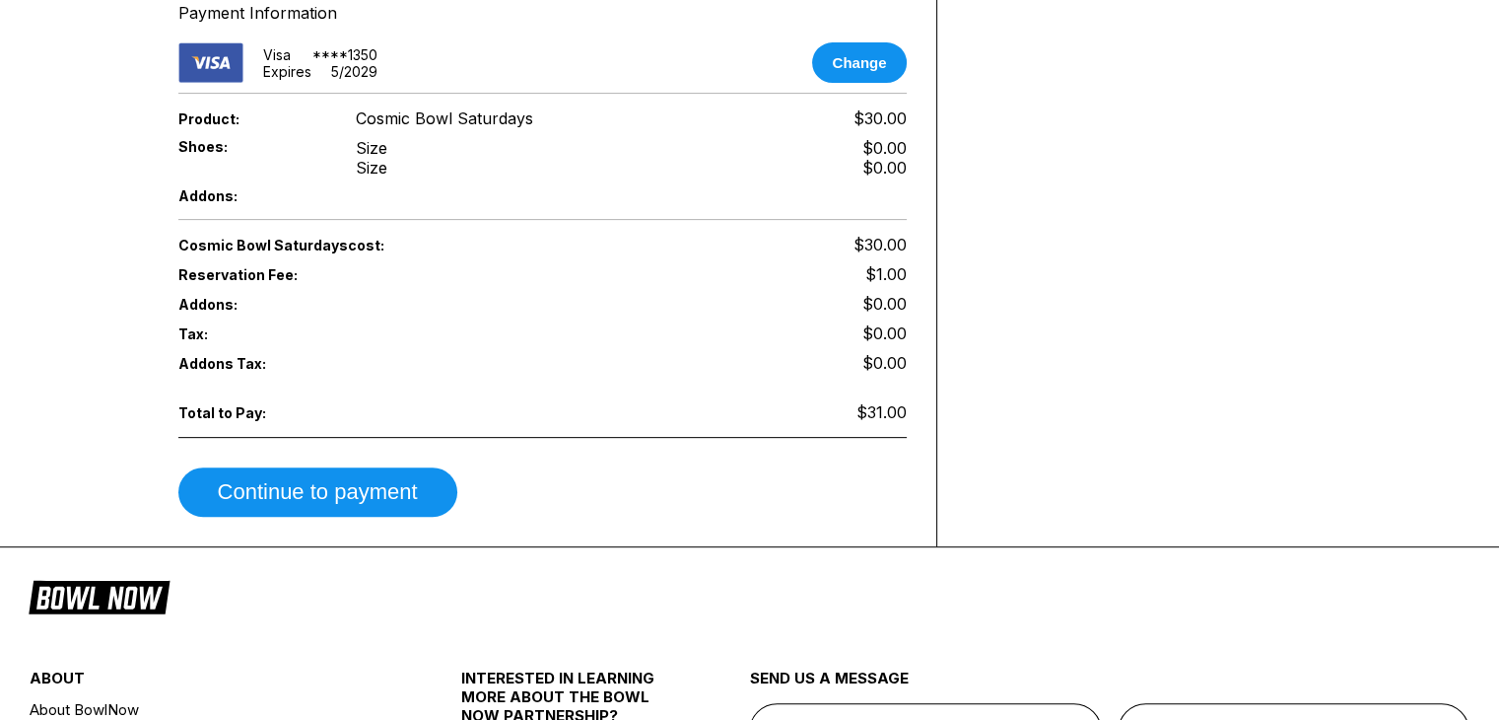
scroll to position [707, 0]
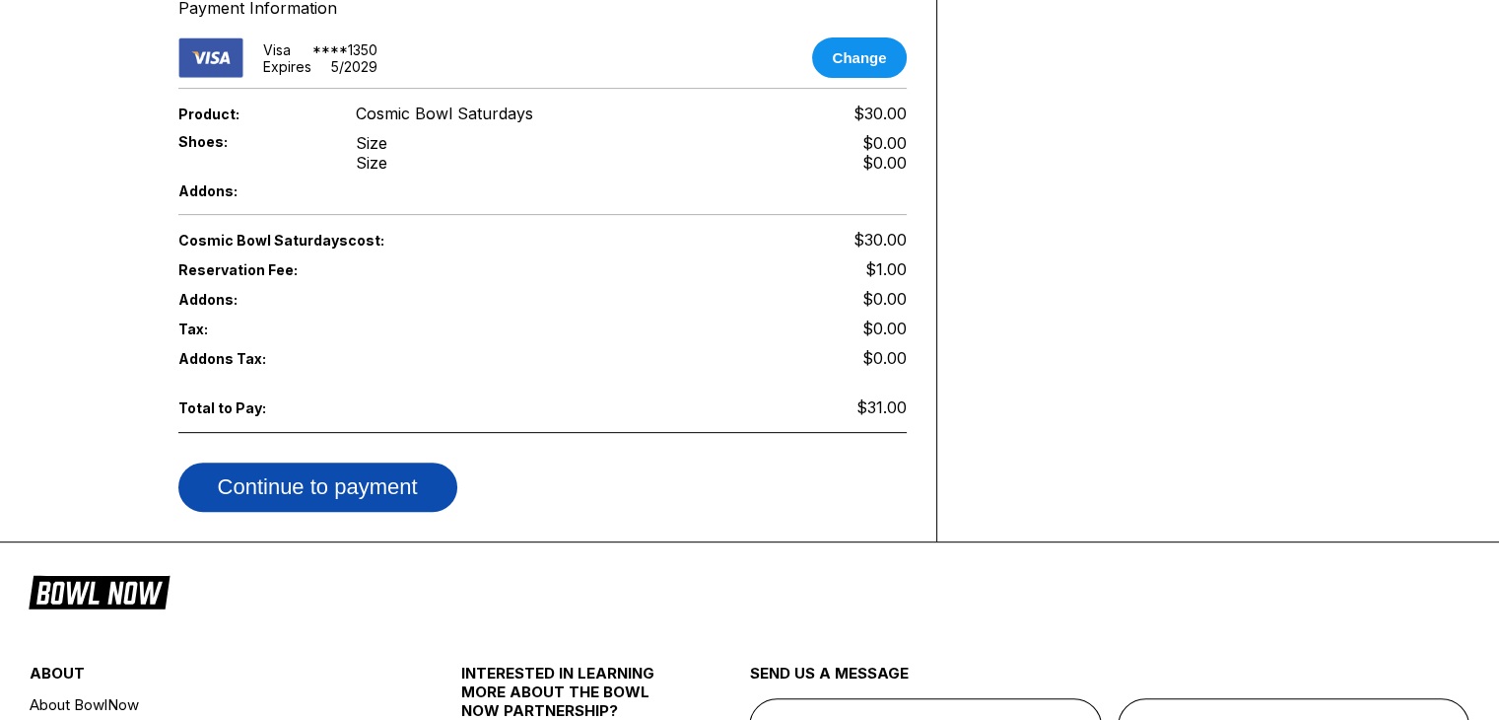
click at [345, 468] on button "Continue to payment" at bounding box center [317, 486] width 279 height 49
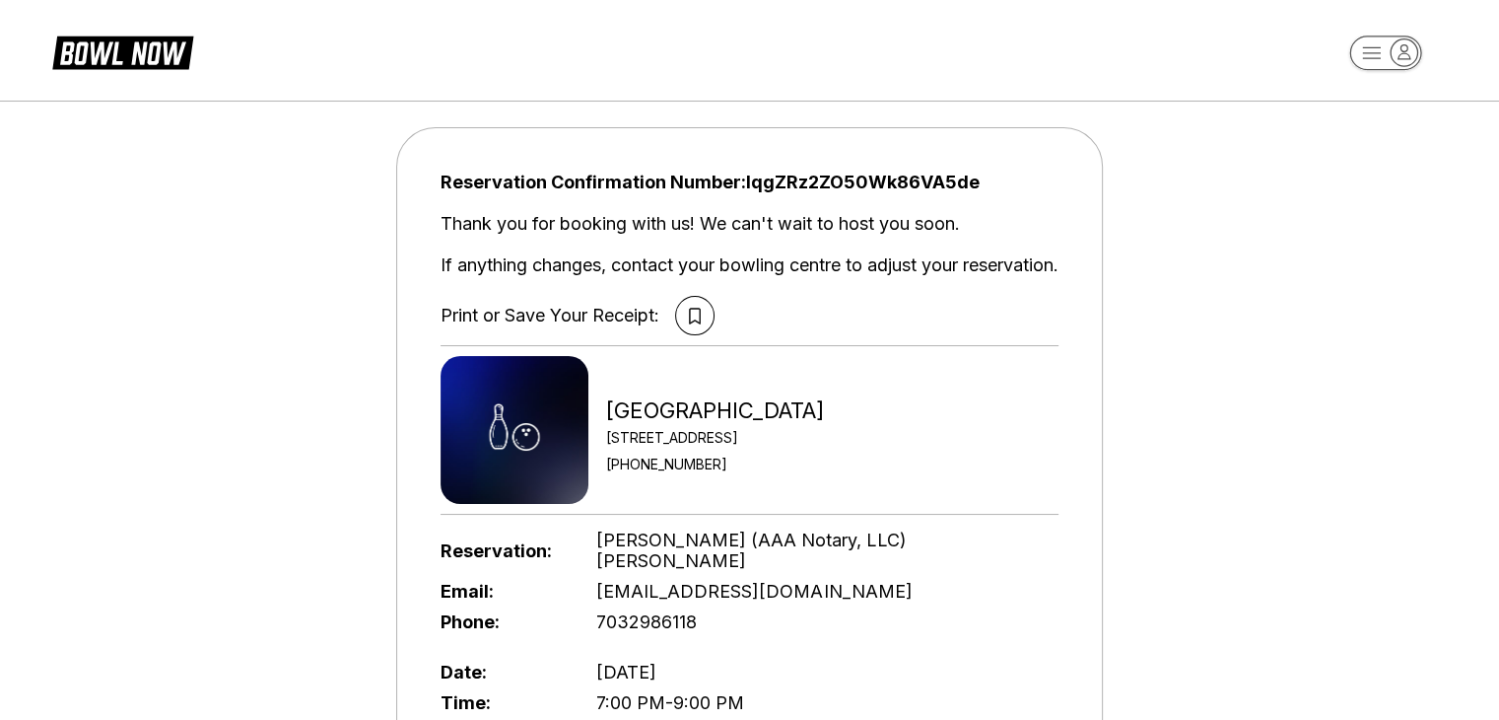
click at [1200, 419] on div "Reservation Confirmation Number: IqgZRz2ZO50Wk86VA5de Thank you for booking wit…" at bounding box center [749, 609] width 1499 height 1036
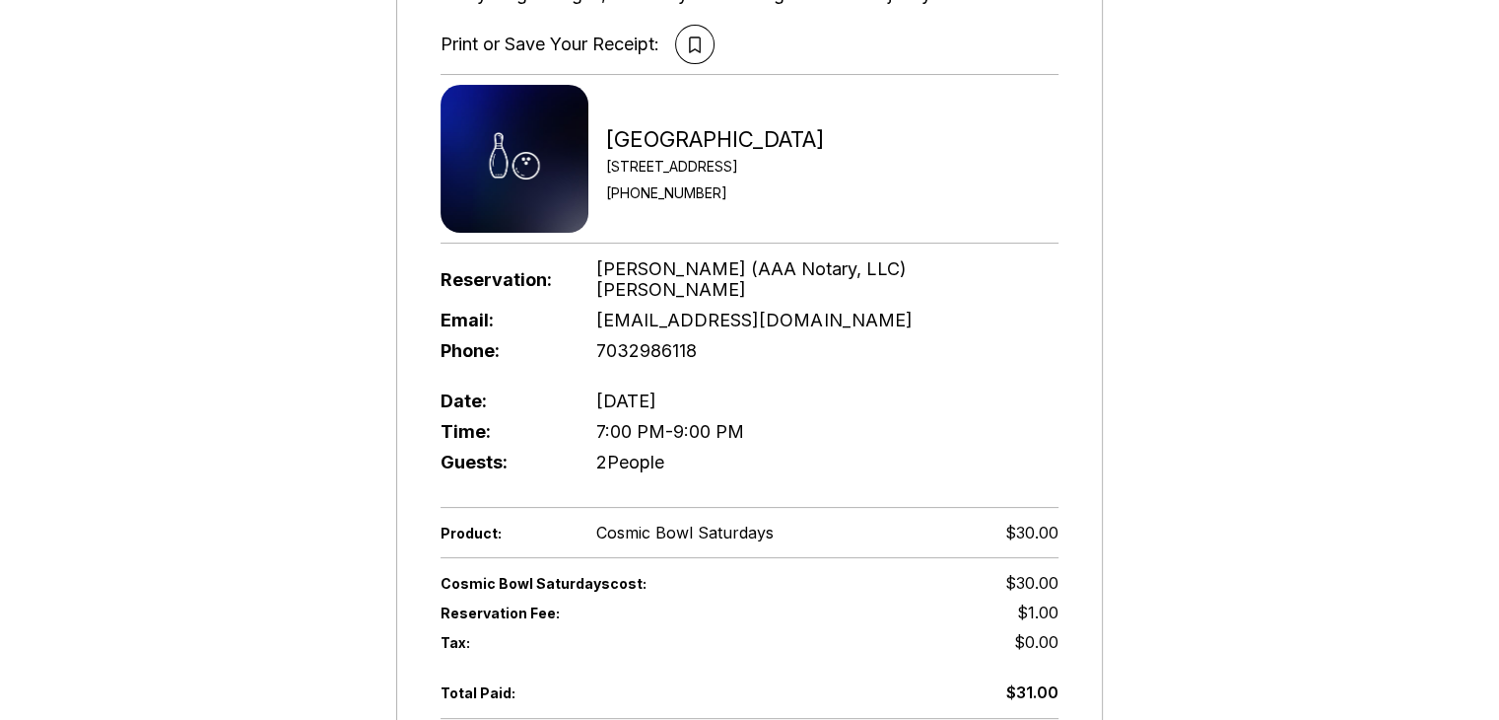
scroll to position [296, 0]
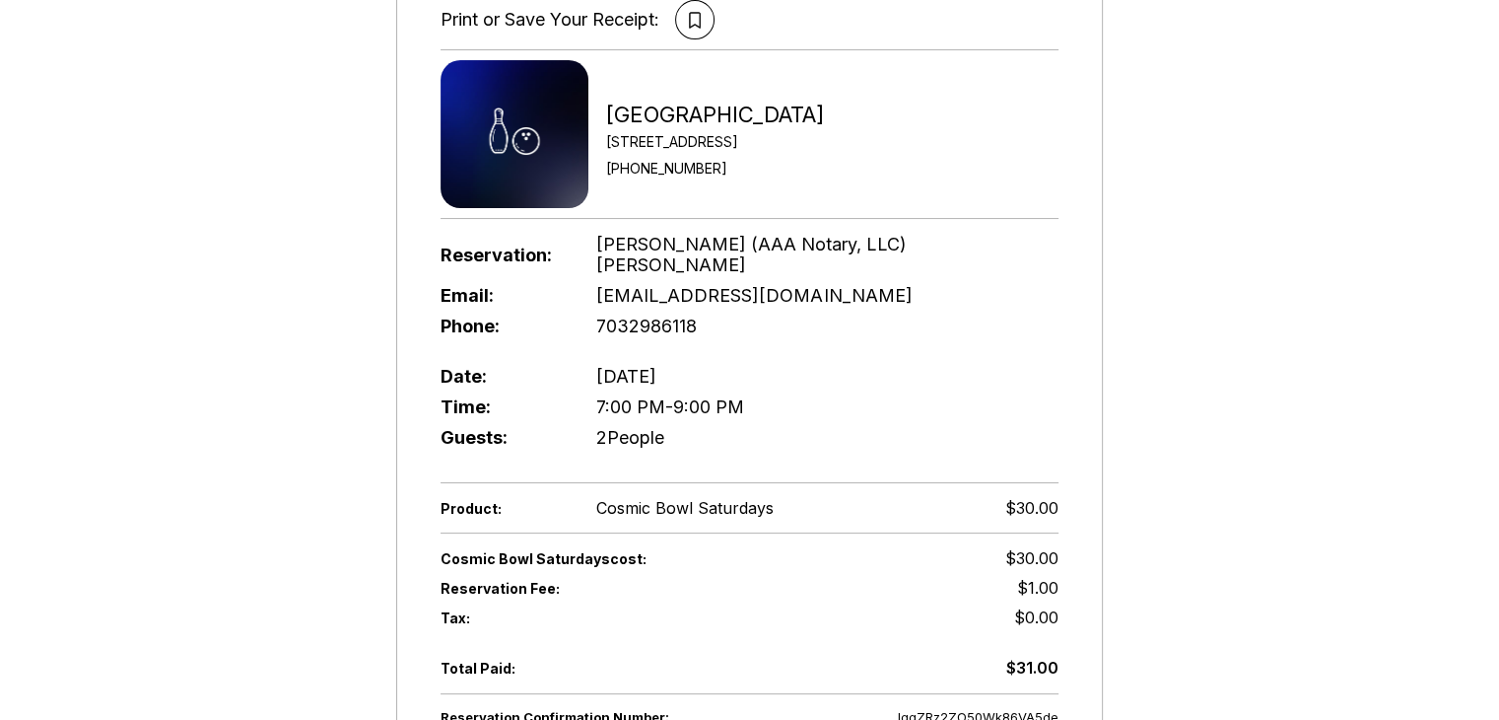
click at [1230, 357] on div "Reservation Confirmation Number: IqgZRz2ZO50Wk86VA5de Thank you for booking wit…" at bounding box center [749, 313] width 1499 height 1036
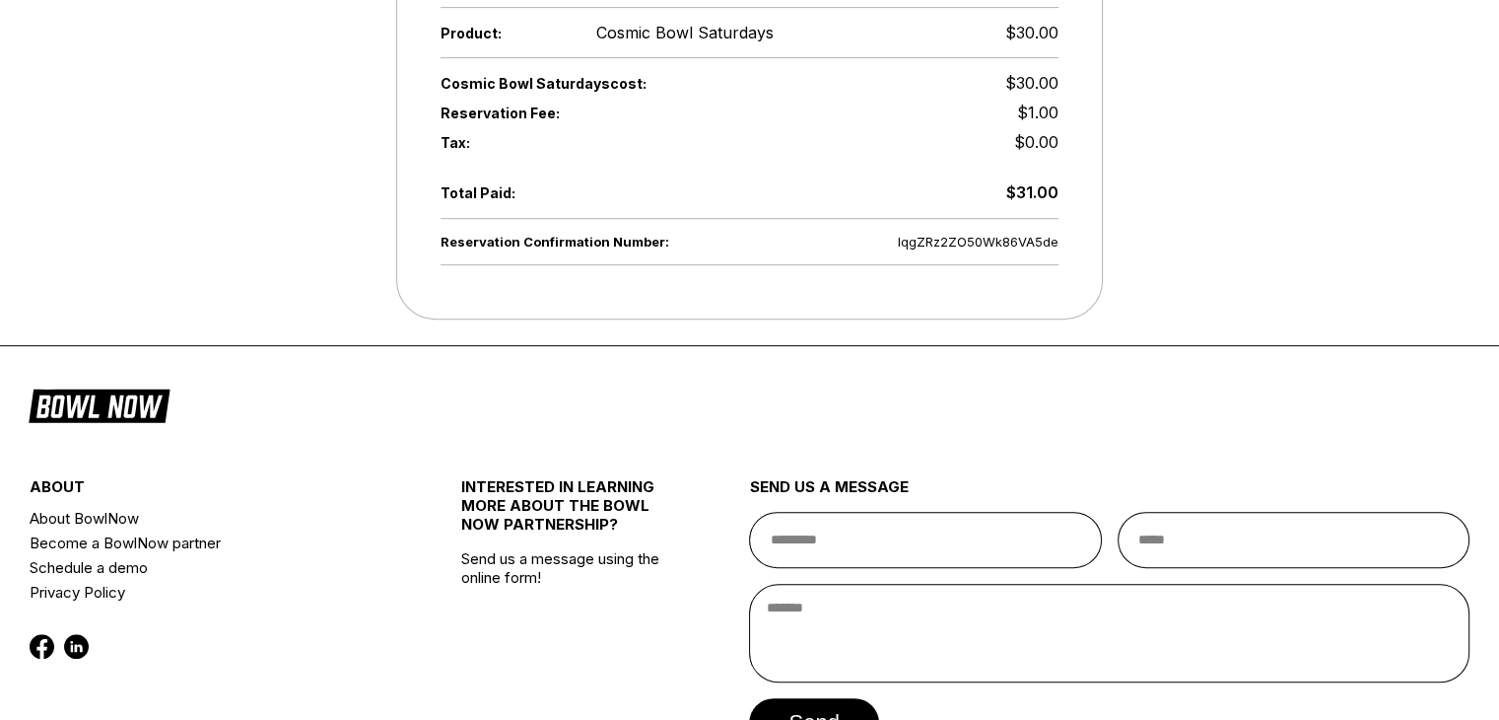
scroll to position [789, 0]
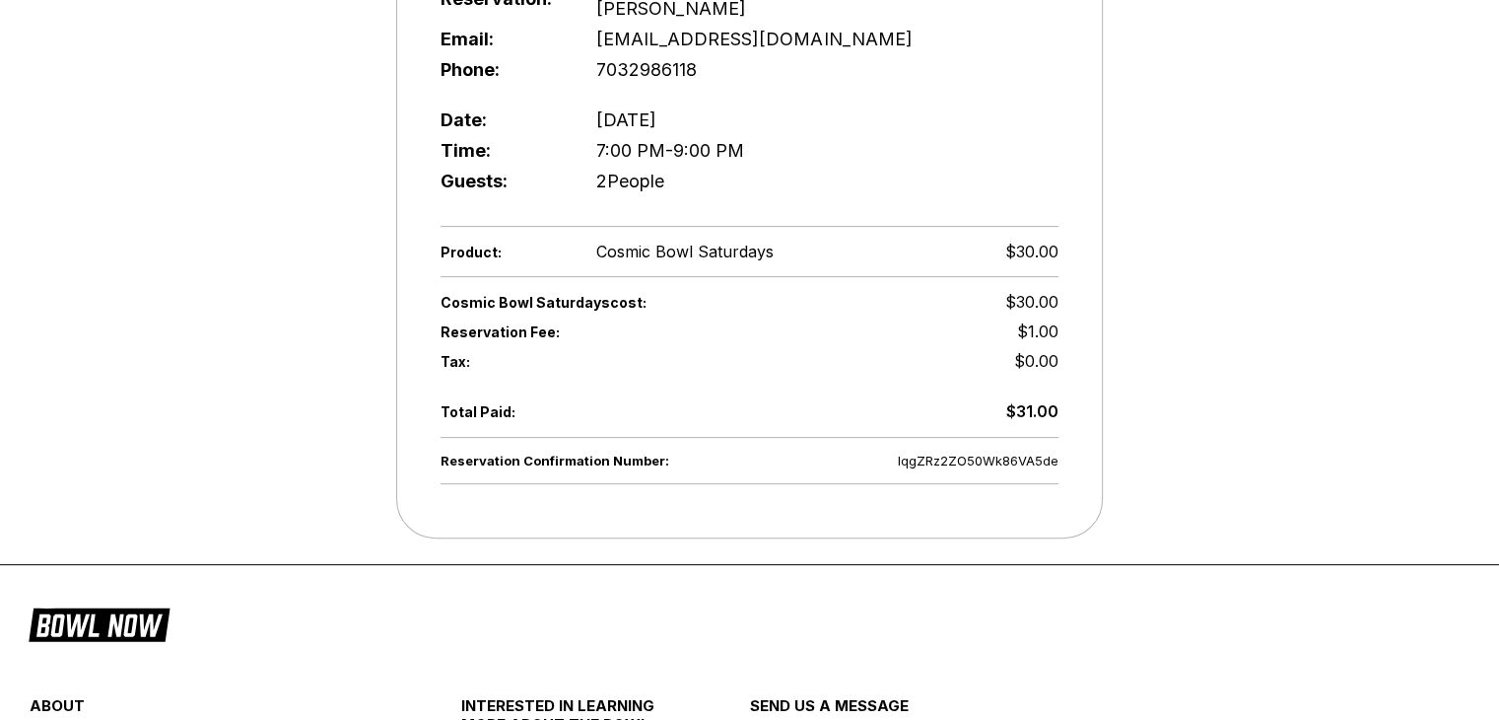
scroll to position [292, 0]
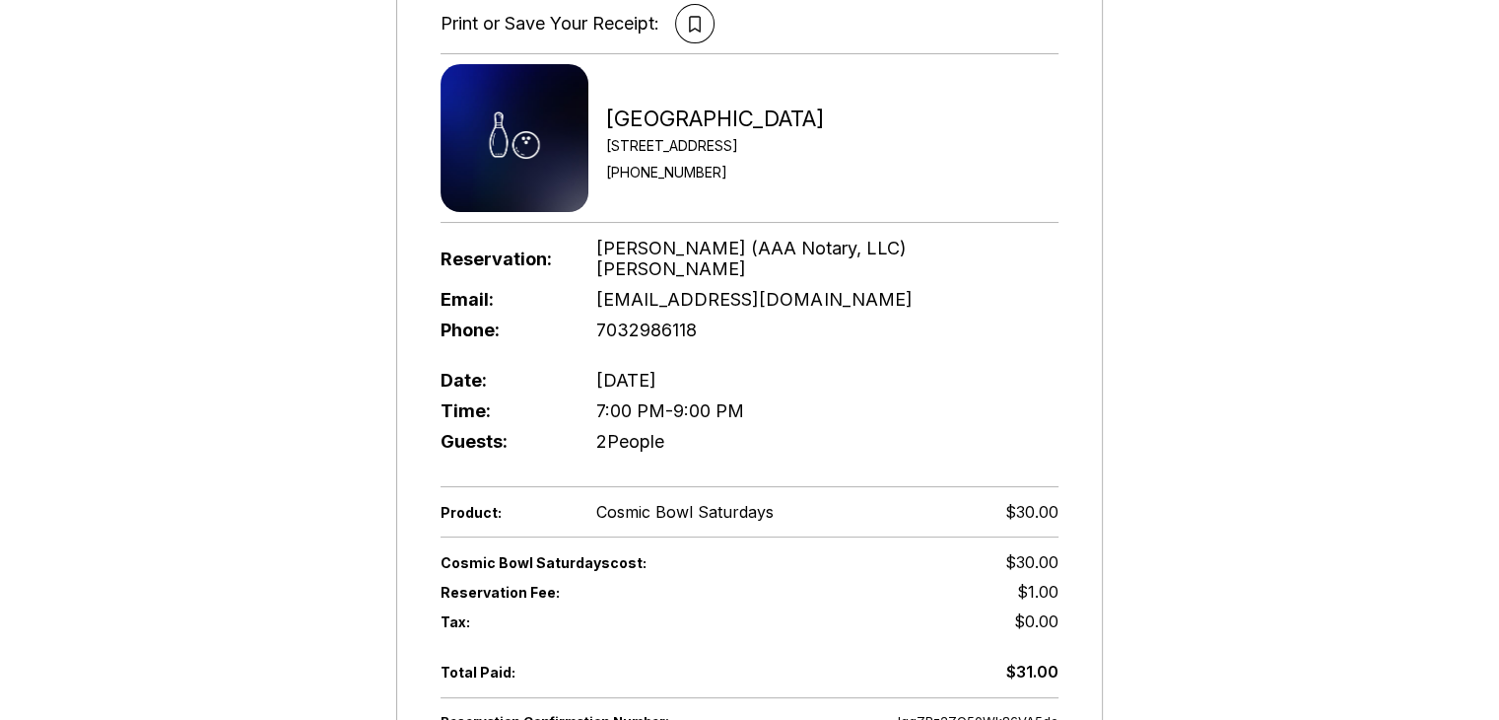
click at [1319, 314] on div "Reservation Confirmation Number: IqgZRz2ZO50Wk86VA5de Thank you for booking wit…" at bounding box center [749, 317] width 1499 height 1036
click at [132, 404] on div "Reservation Confirmation Number: IqgZRz2ZO50Wk86VA5de Thank you for booking wit…" at bounding box center [749, 317] width 1499 height 1036
click at [1396, 368] on div "Reservation Confirmation Number: IqgZRz2ZO50Wk86VA5de Thank you for booking wit…" at bounding box center [749, 317] width 1499 height 1036
click at [698, 14] on button at bounding box center [694, 23] width 39 height 39
